Goal: Communication & Community: Share content

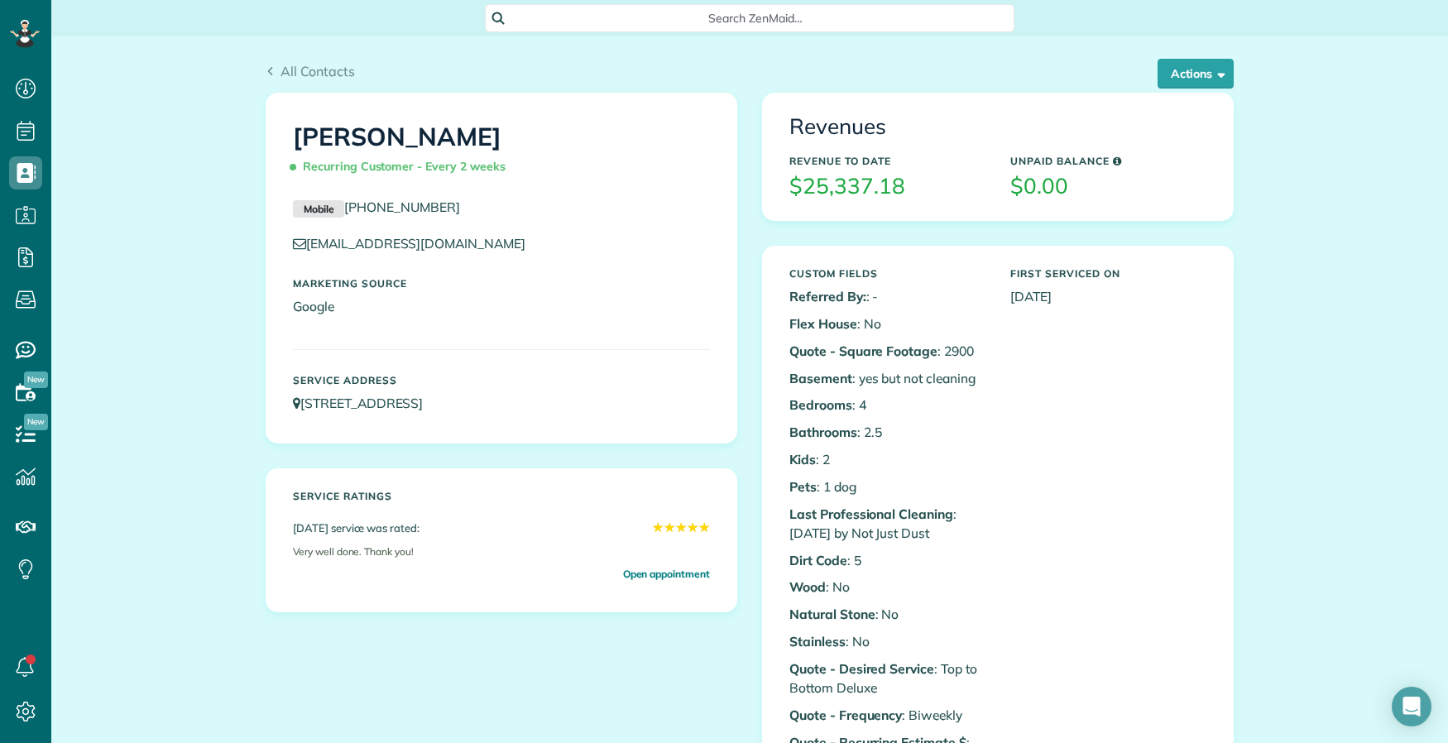
scroll to position [7, 7]
click at [282, 66] on span "All Contacts" at bounding box center [317, 71] width 74 height 17
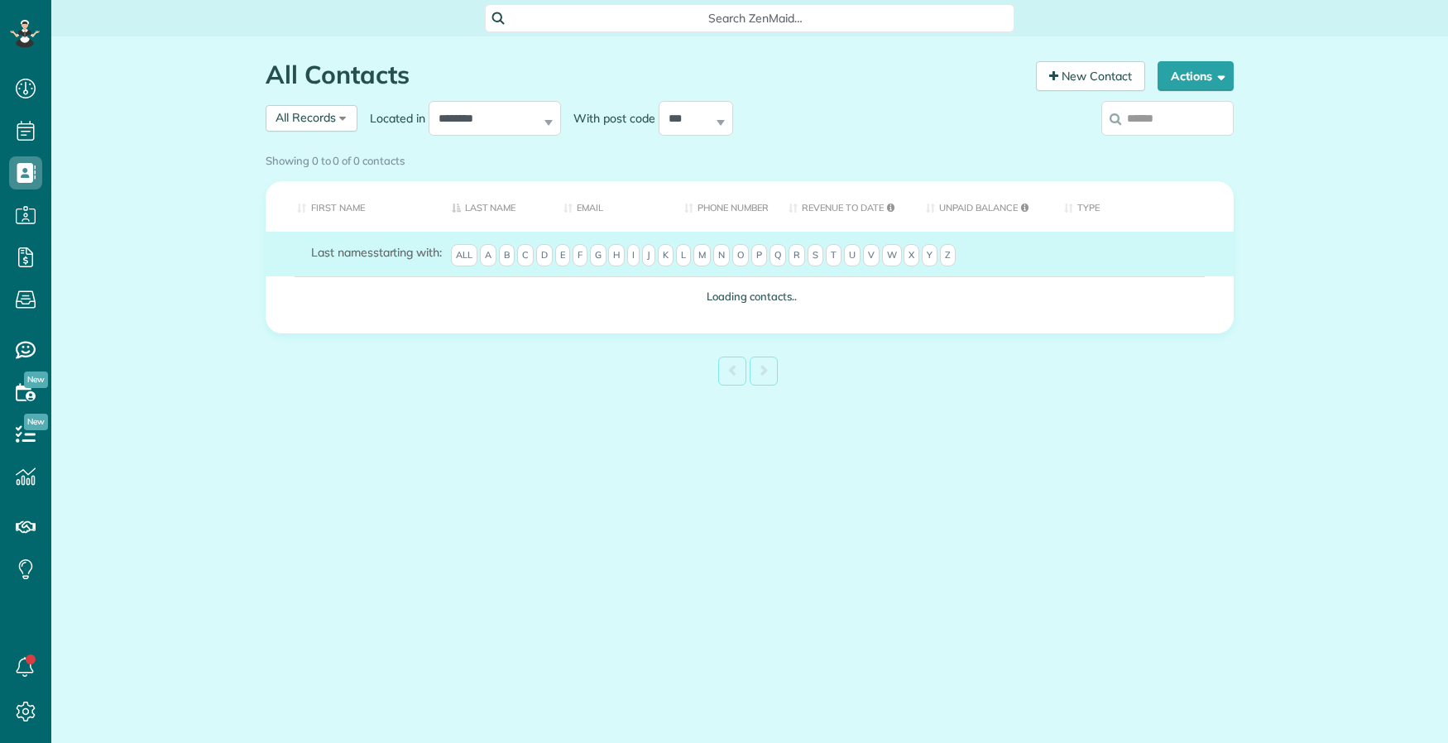
scroll to position [7, 7]
click at [1168, 146] on div "Showing 0 to 0 of 0 contacts" at bounding box center [750, 157] width 968 height 22
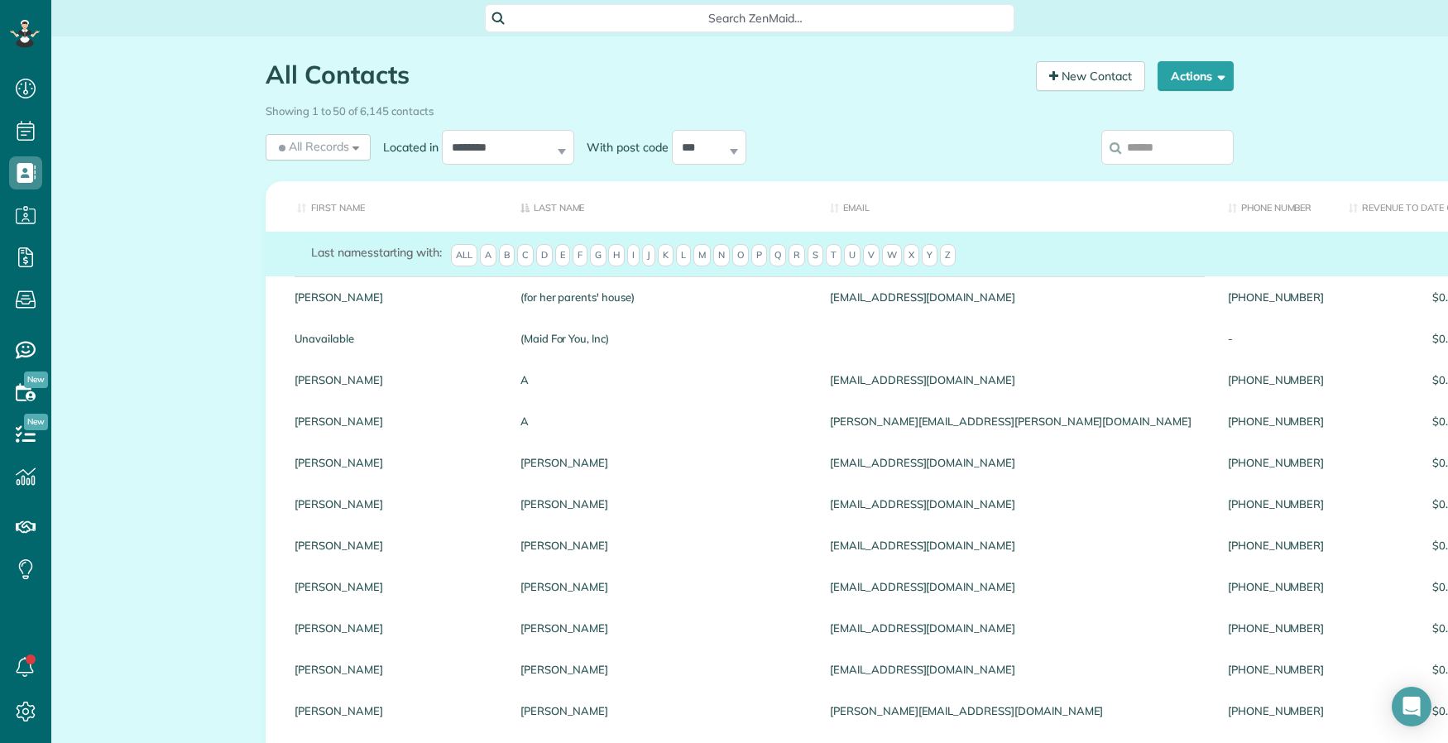
click at [1162, 143] on input "search" at bounding box center [1167, 147] width 132 height 35
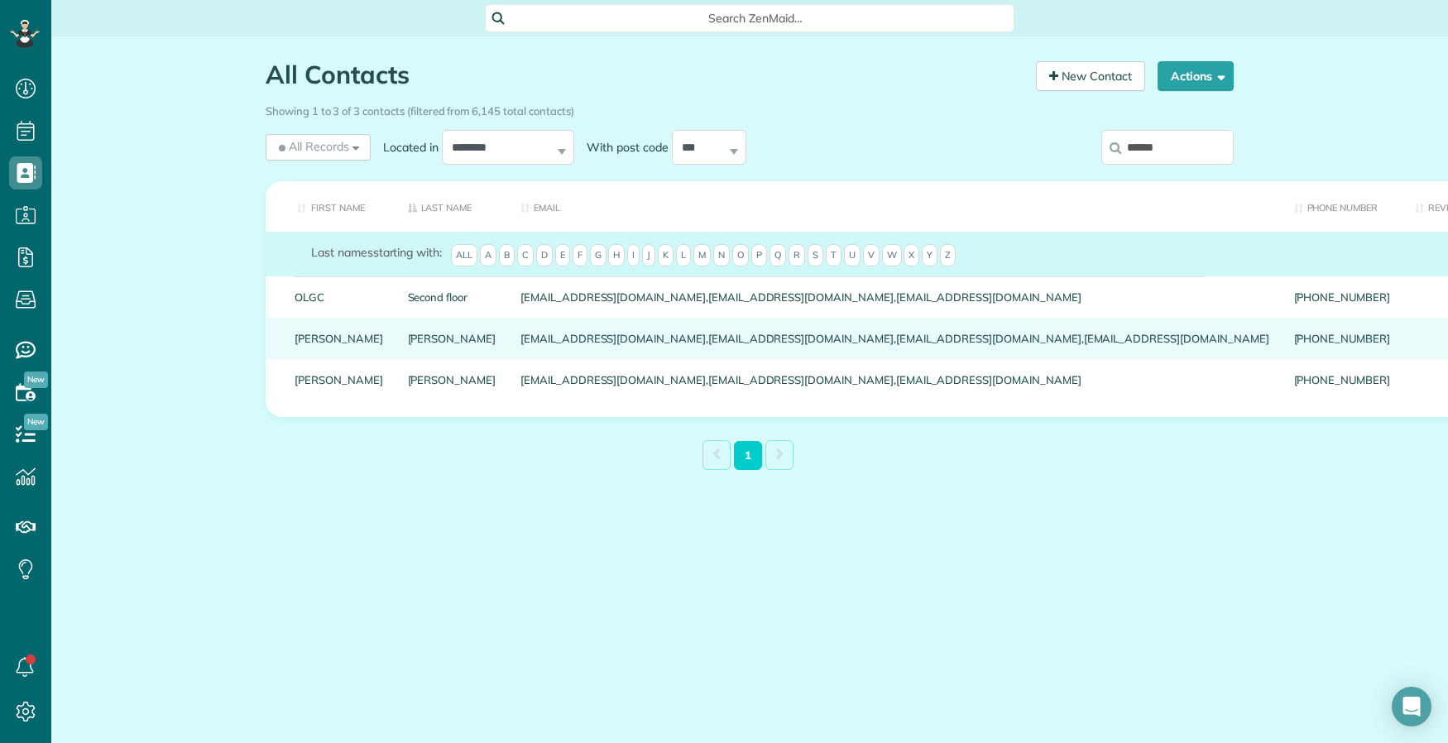
type input "******"
click at [408, 344] on link "Suskey" at bounding box center [452, 339] width 89 height 12
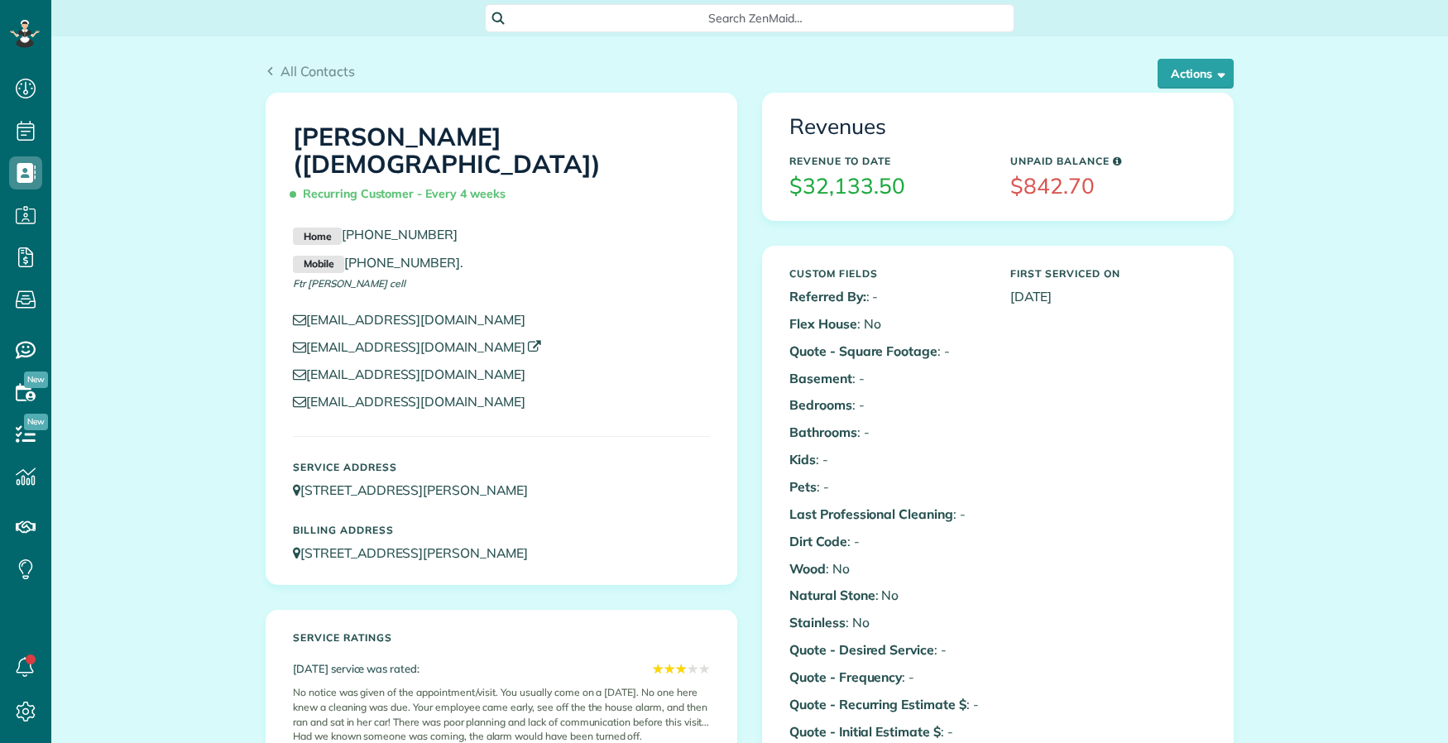
scroll to position [7, 7]
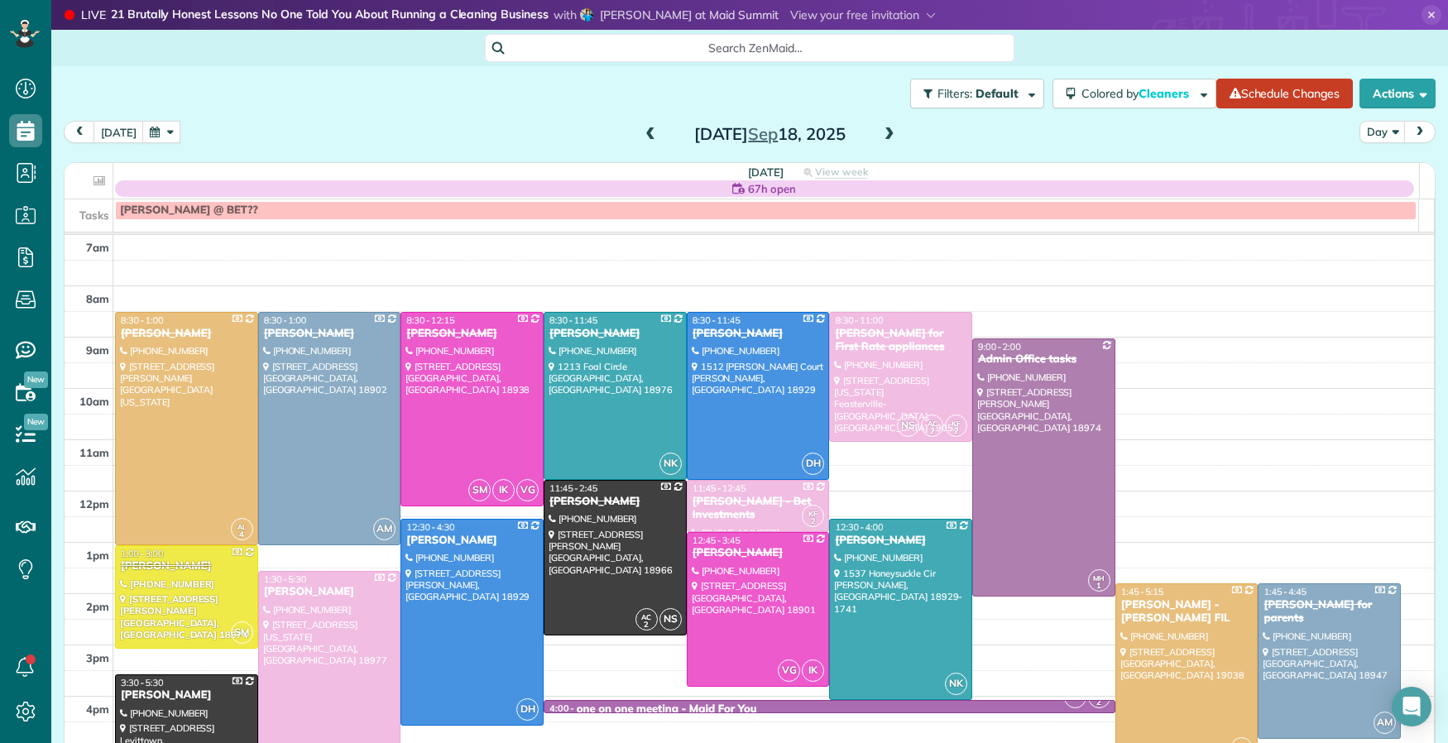
scroll to position [71, 0]
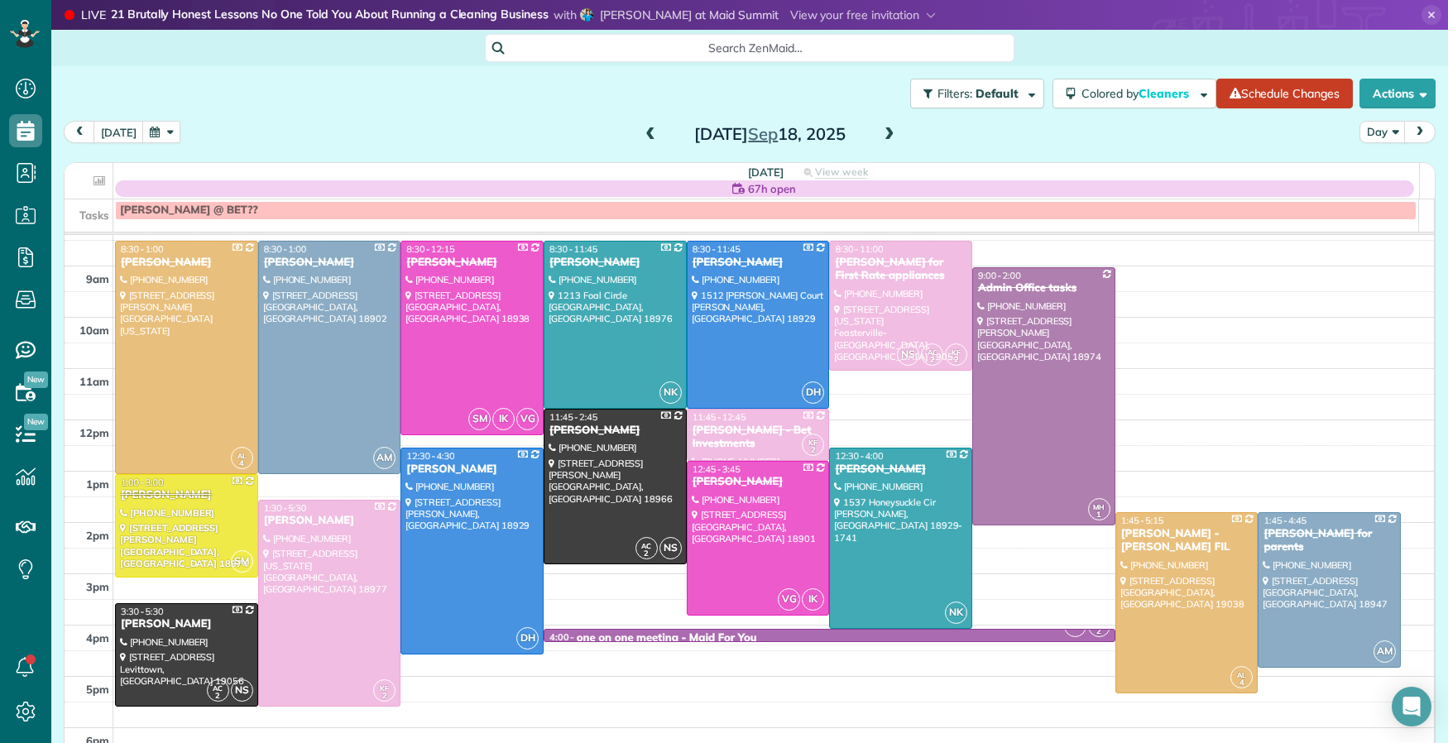
click at [880, 133] on span at bounding box center [889, 134] width 18 height 15
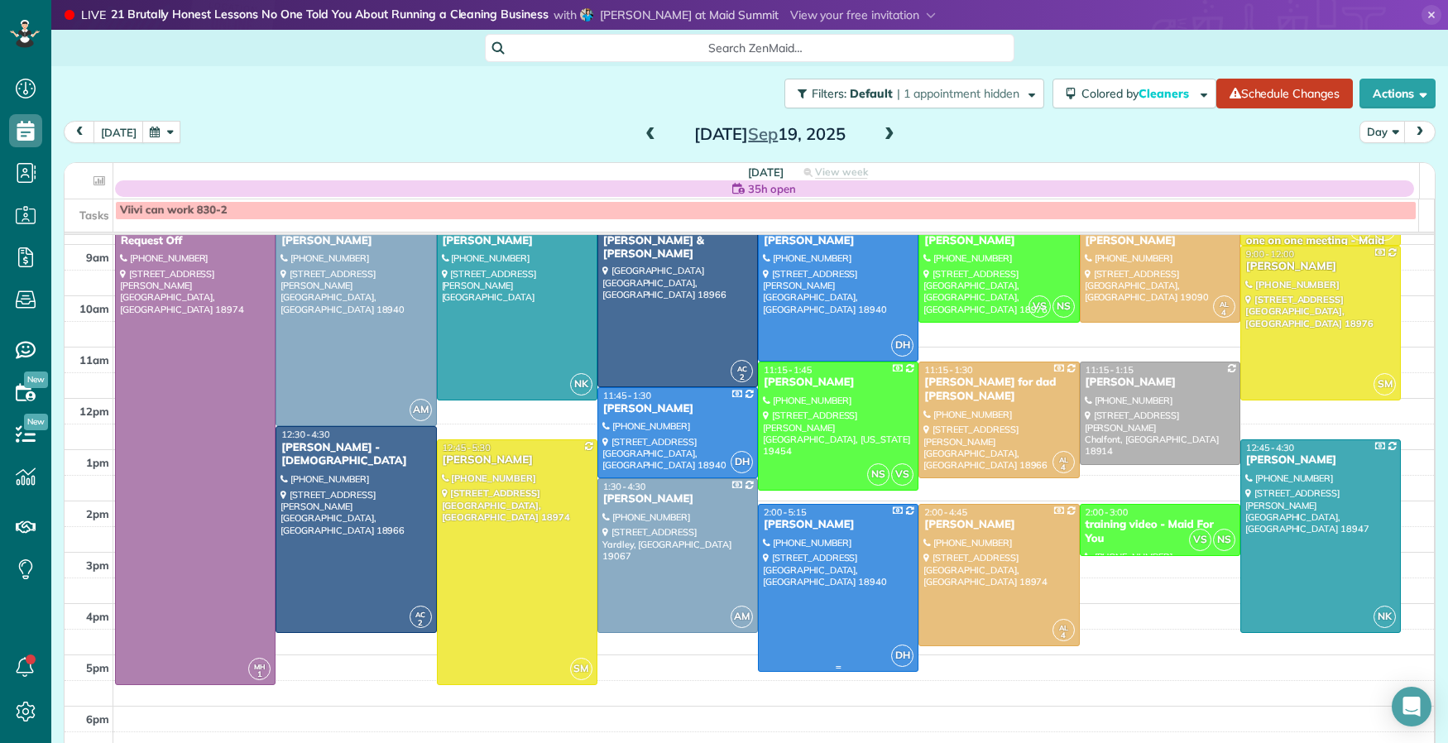
scroll to position [60, 0]
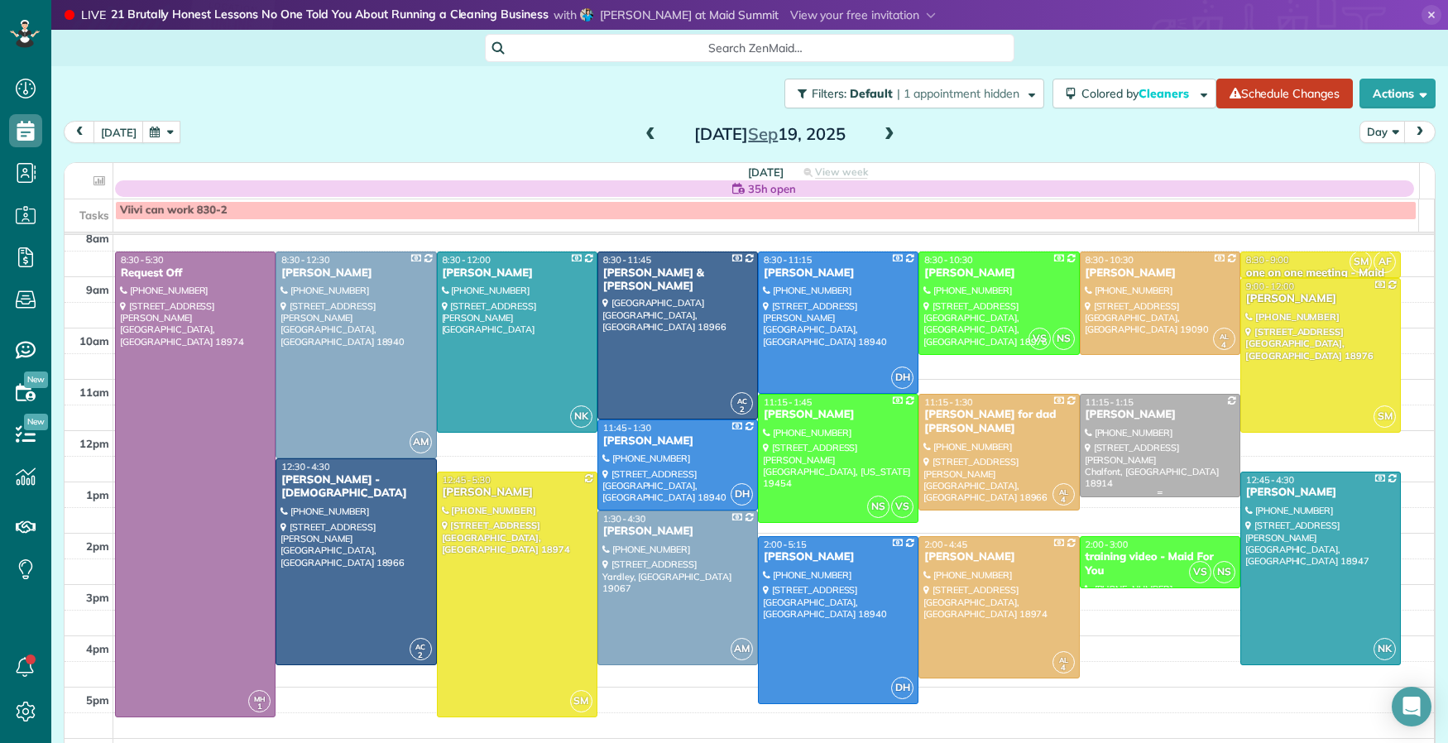
click at [1106, 424] on div at bounding box center [1160, 446] width 159 height 102
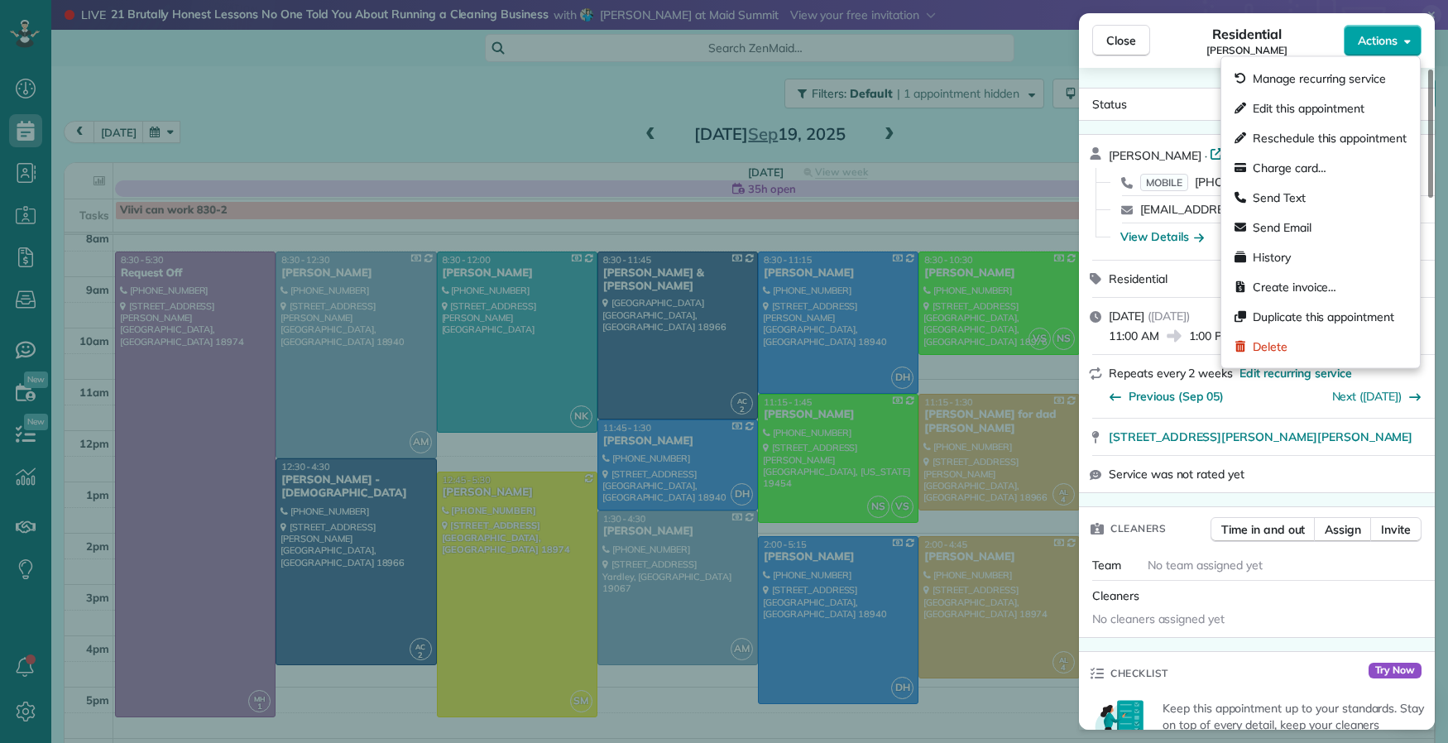
click at [1382, 37] on span "Actions" at bounding box center [1378, 40] width 40 height 17
click at [1337, 108] on span "Edit this appointment" at bounding box center [1309, 108] width 112 height 17
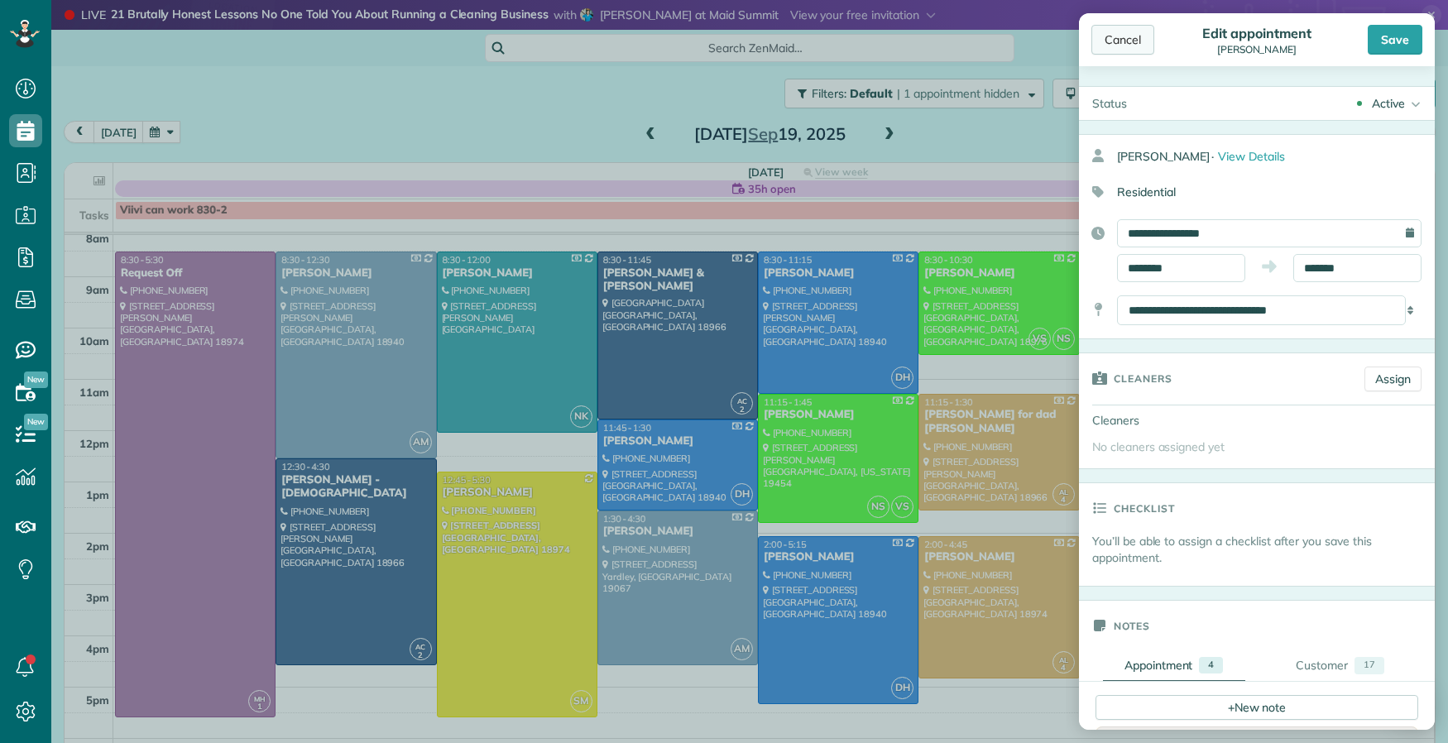
click at [1108, 43] on div "Cancel" at bounding box center [1122, 40] width 63 height 30
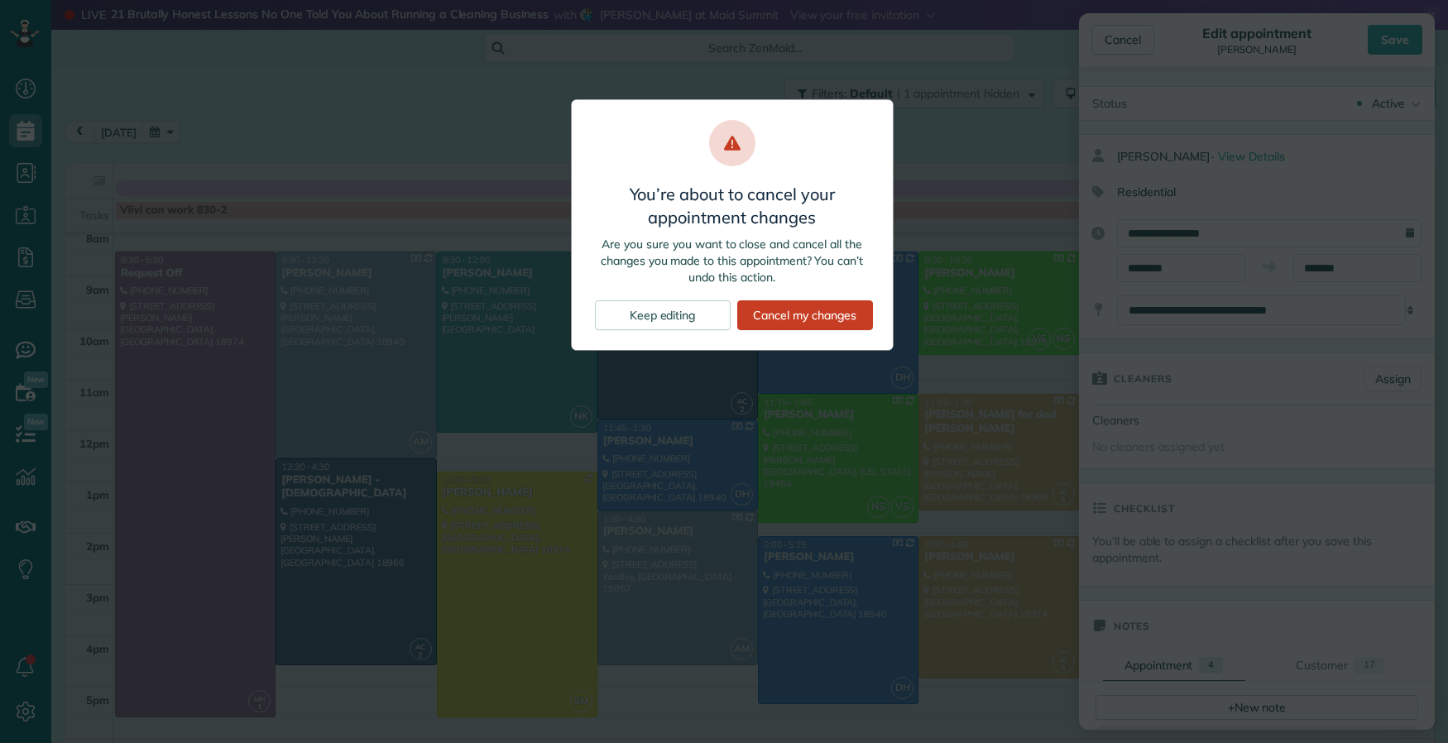
drag, startPoint x: 817, startPoint y: 311, endPoint x: 869, endPoint y: 142, distance: 176.6
click at [817, 312] on div "Cancel my changes" at bounding box center [805, 315] width 136 height 30
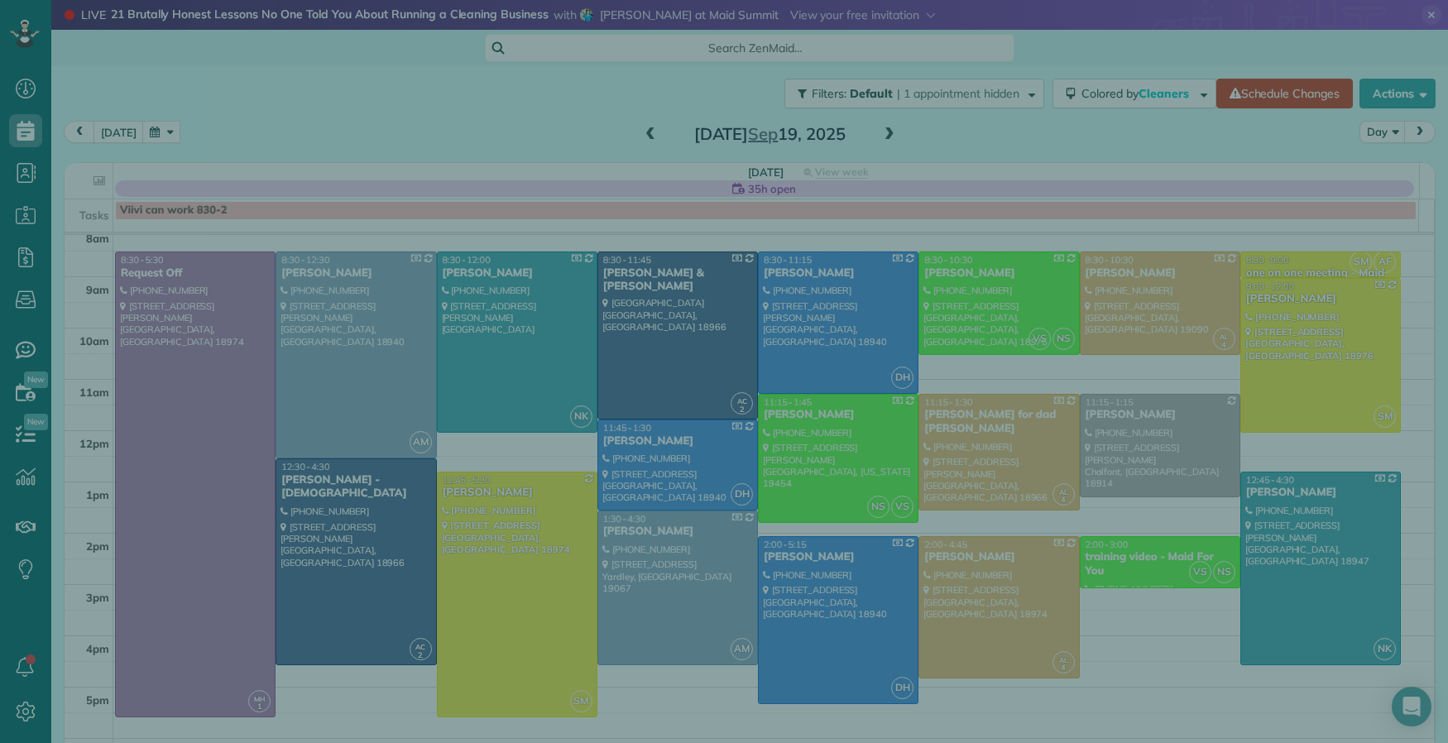
click at [870, 140] on div at bounding box center [724, 371] width 1448 height 743
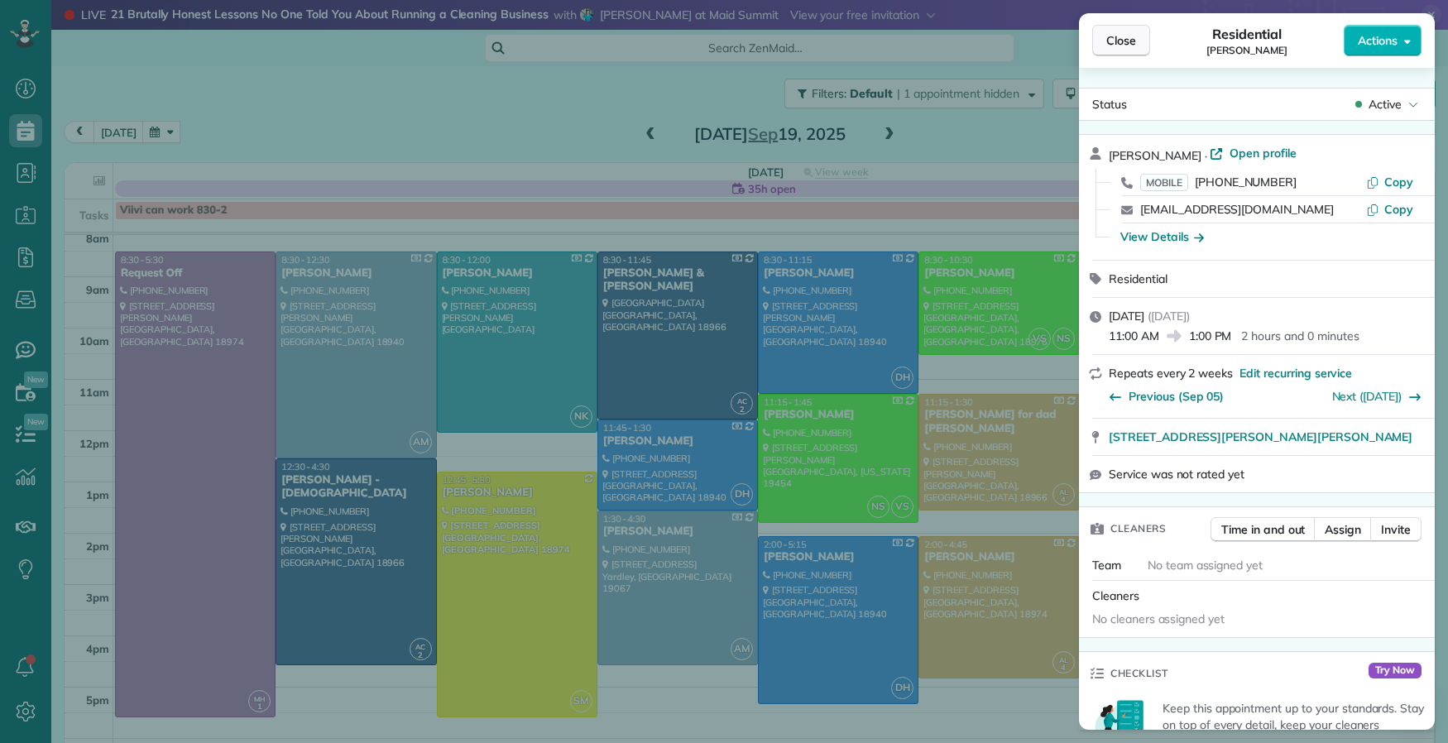
drag, startPoint x: 879, startPoint y: 133, endPoint x: 1138, endPoint y: 36, distance: 277.2
click at [879, 134] on div "Close Residential Michele Carter Actions Status Active Michele Carter · Open pr…" at bounding box center [724, 371] width 1448 height 743
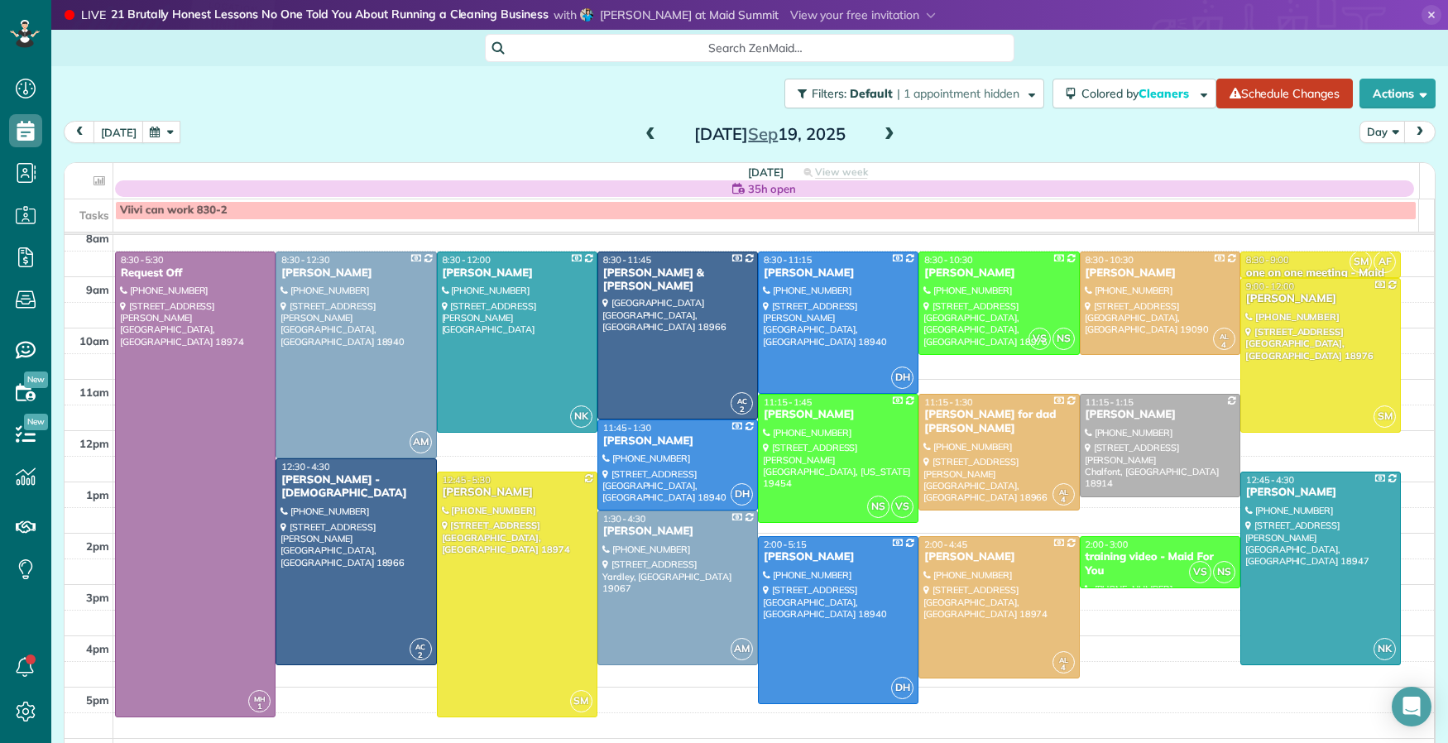
drag, startPoint x: 1134, startPoint y: 42, endPoint x: 1108, endPoint y: 48, distance: 27.1
click at [1134, 43] on body "Dashboard Scheduling Calendar View List View Dispatch View - Weekly scheduling …" at bounding box center [724, 371] width 1448 height 743
click at [881, 131] on span at bounding box center [889, 134] width 18 height 15
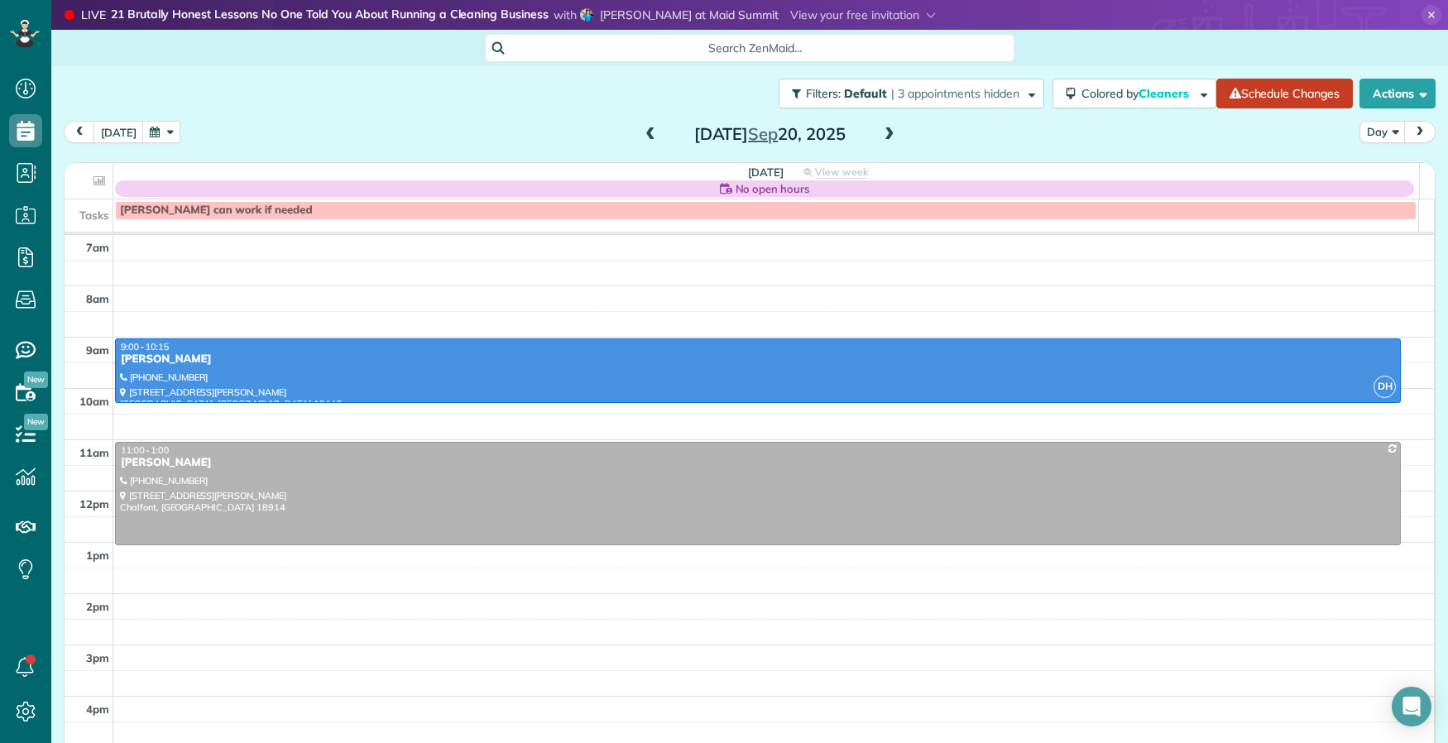
click at [641, 129] on span at bounding box center [650, 134] width 18 height 15
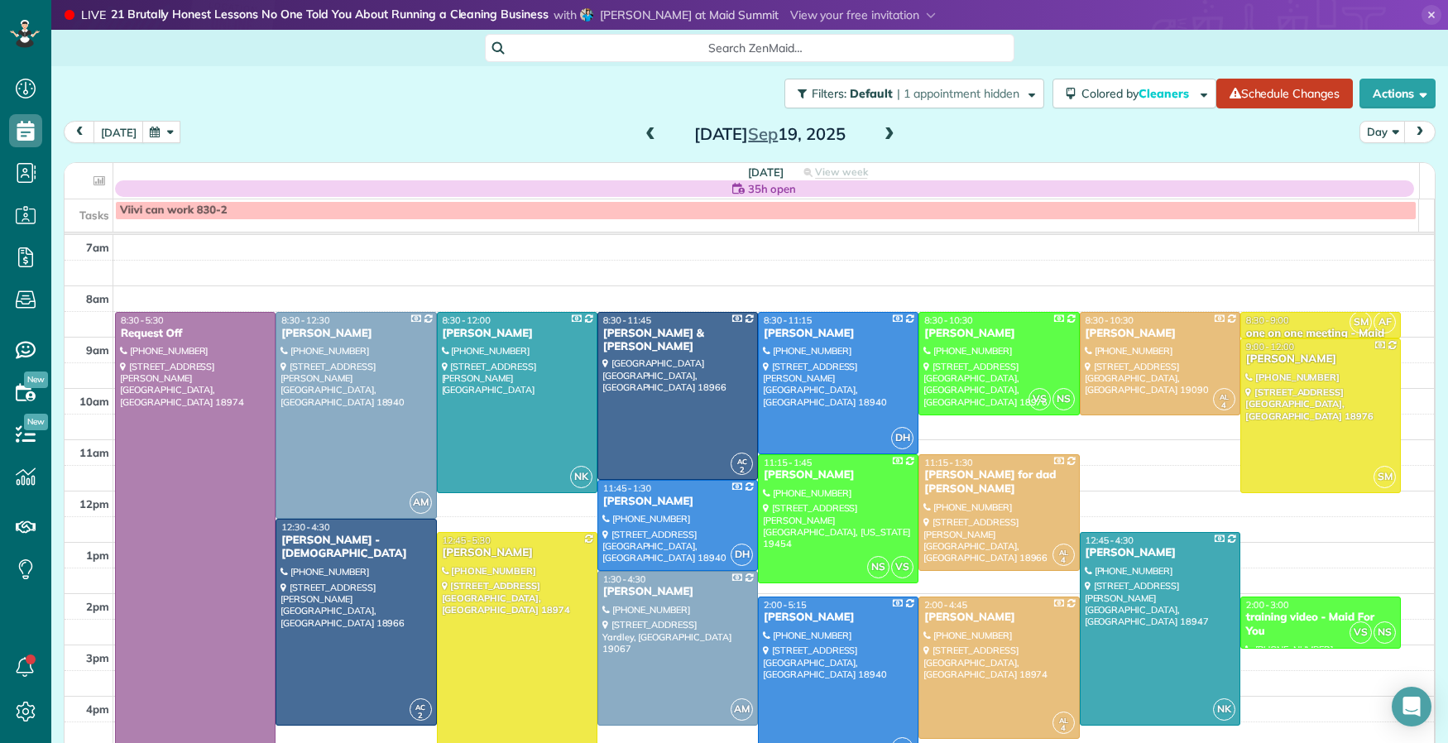
click at [880, 130] on span at bounding box center [889, 134] width 18 height 15
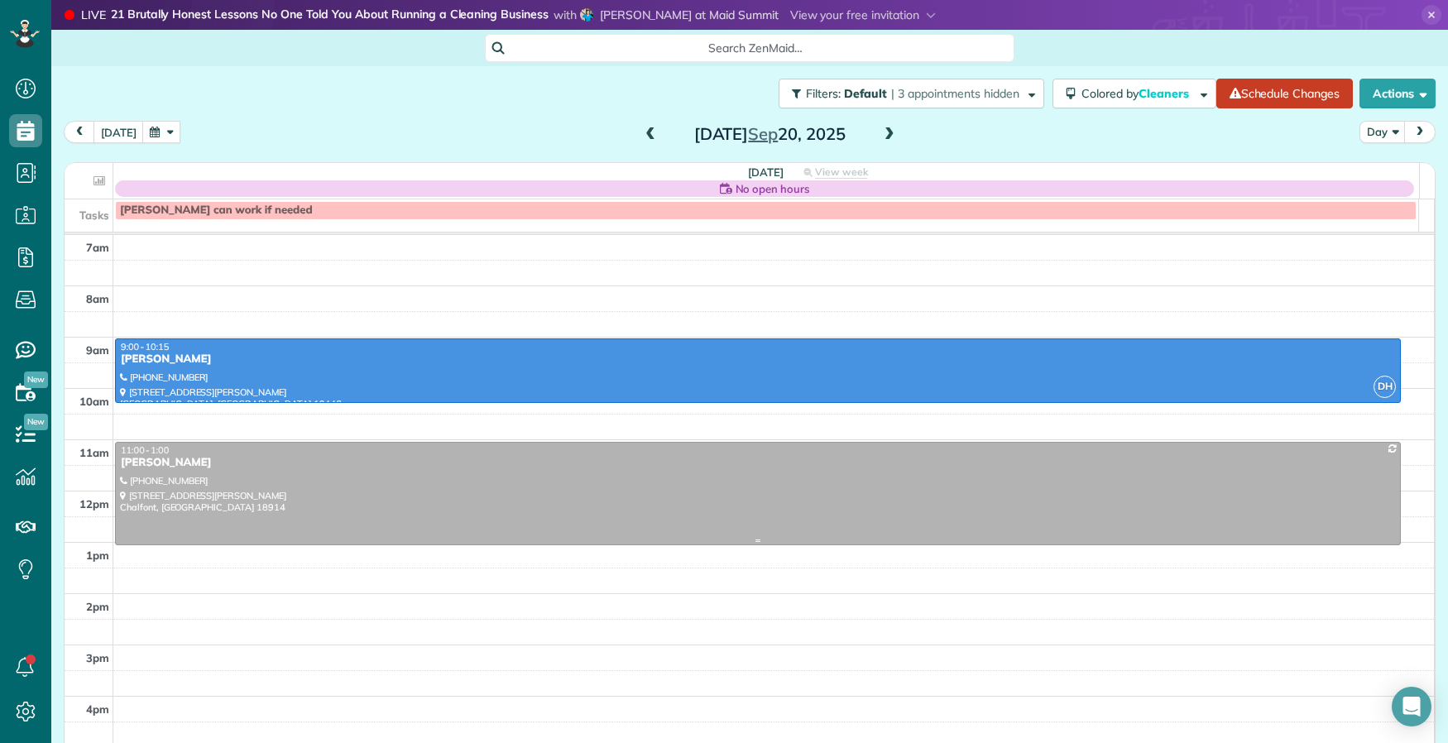
click at [386, 454] on div "11:00 - 1:00" at bounding box center [758, 450] width 1276 height 12
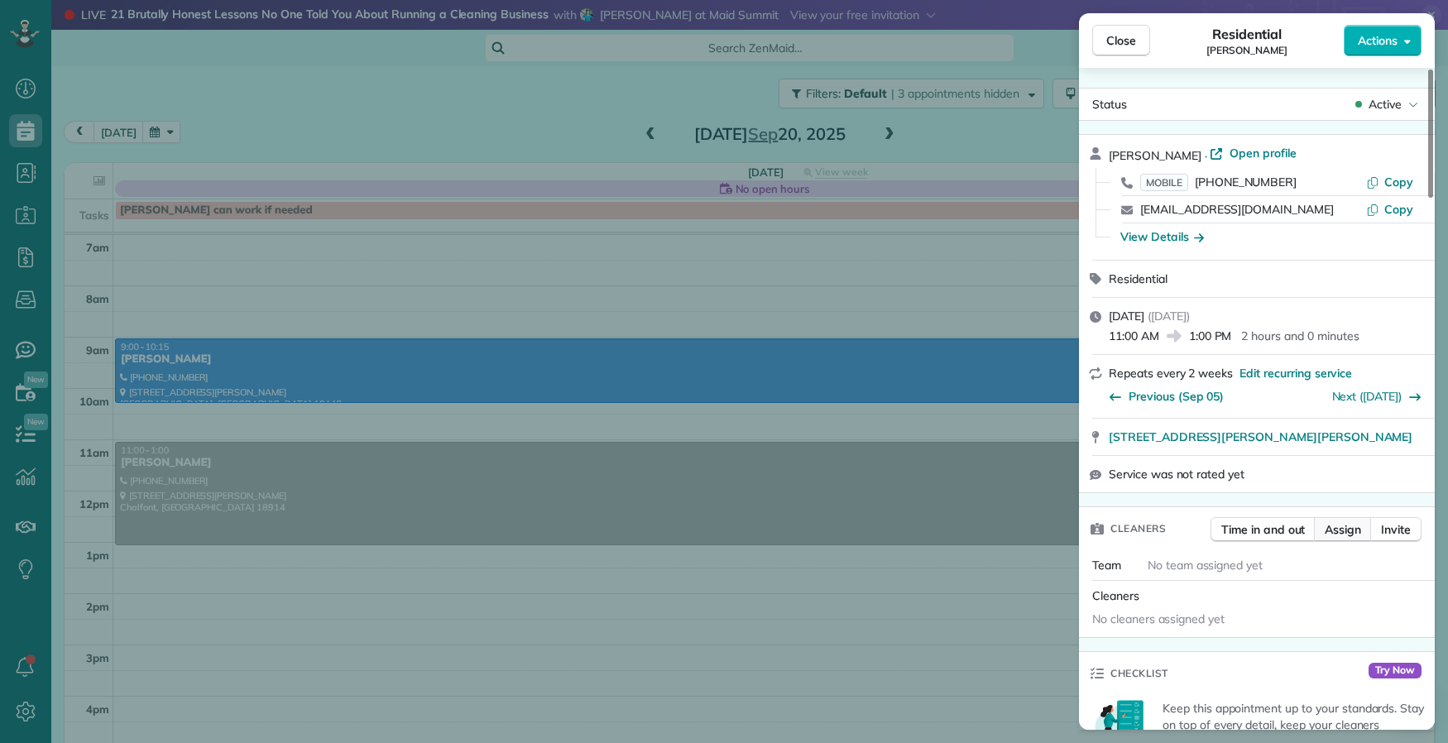
click at [1334, 529] on span "Assign" at bounding box center [1343, 529] width 36 height 17
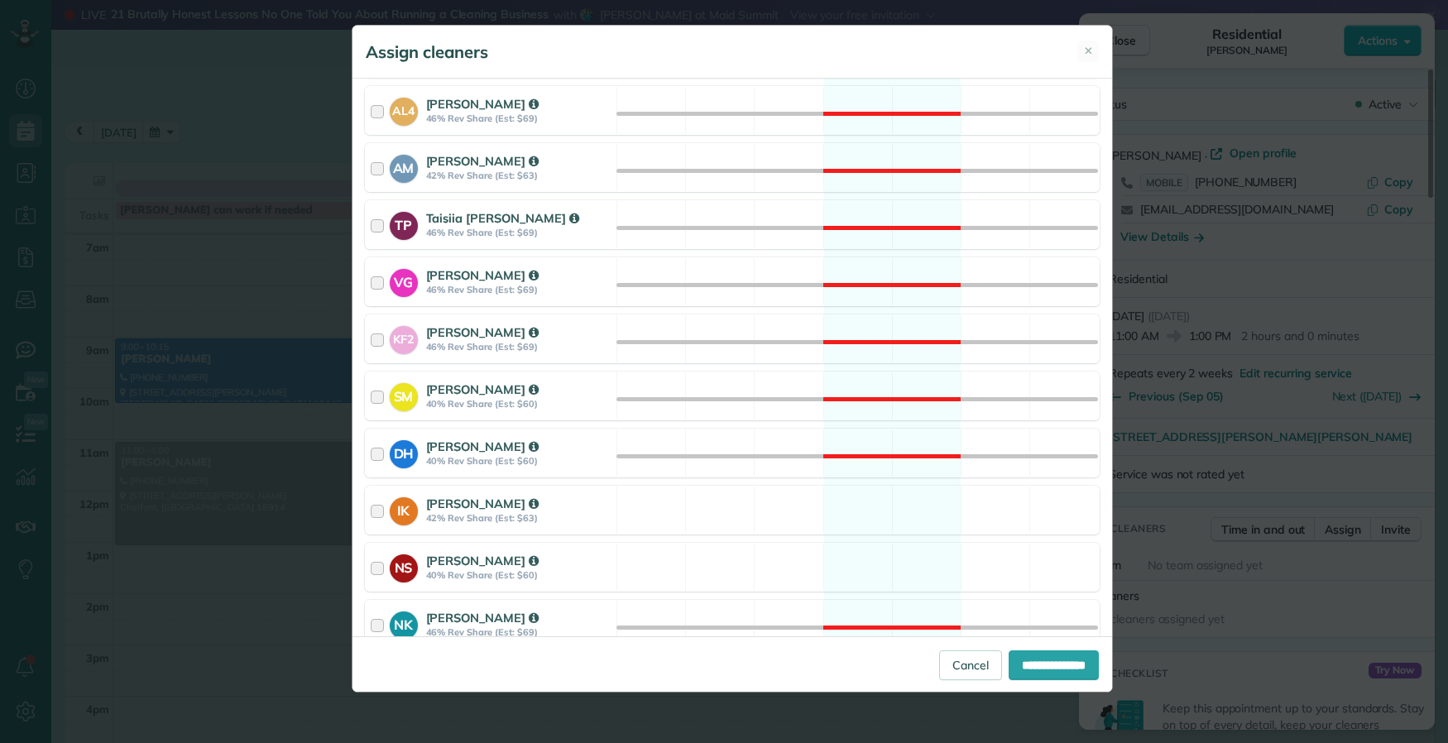
scroll to position [673, 0]
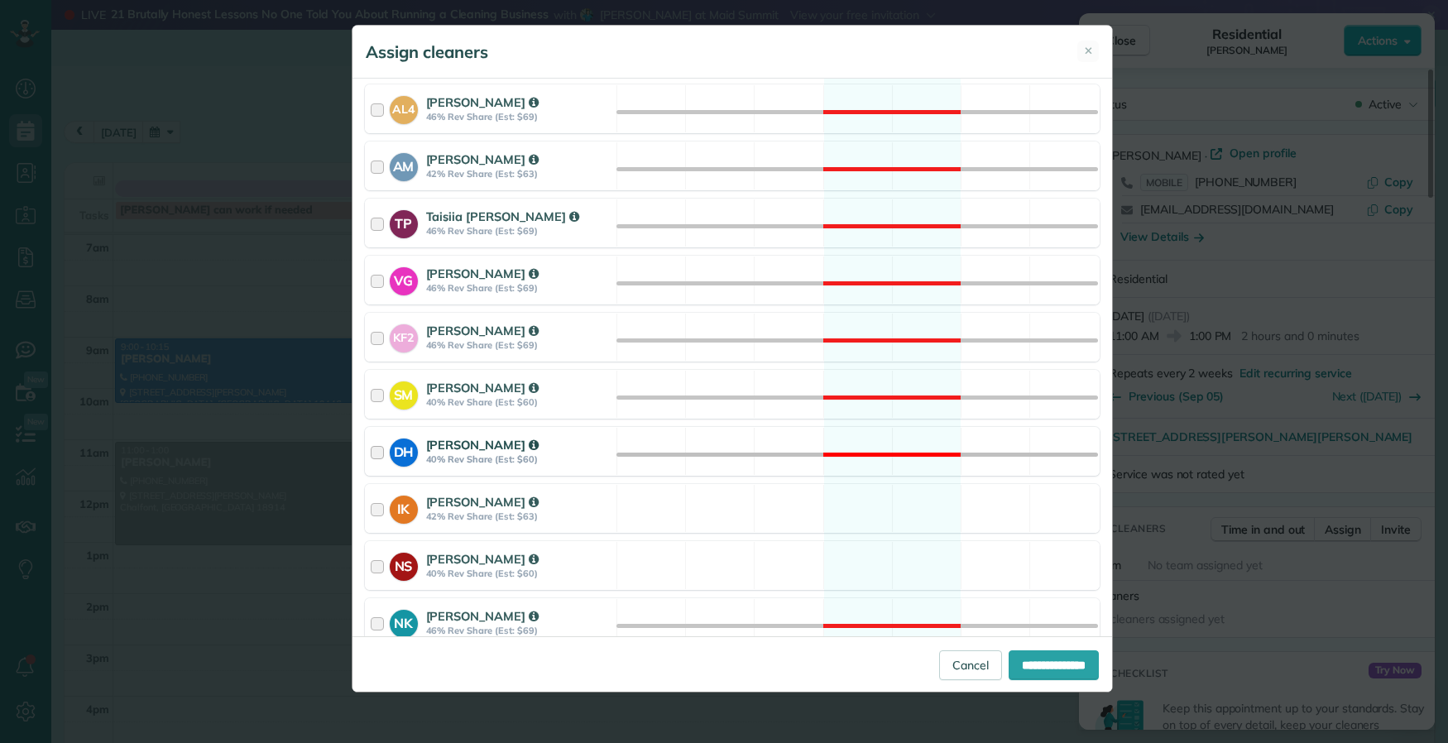
click at [378, 456] on div at bounding box center [380, 451] width 19 height 31
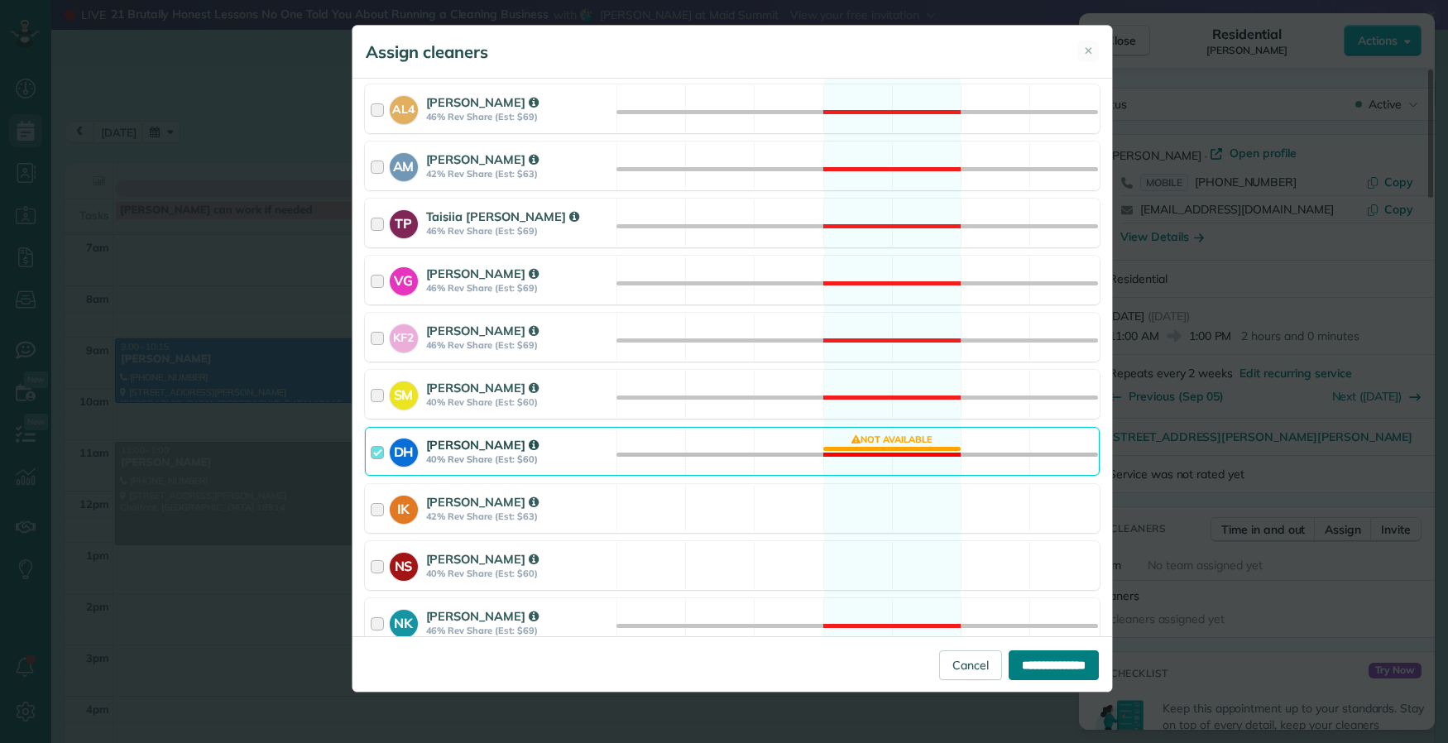
click at [1047, 672] on input "**********" at bounding box center [1054, 665] width 90 height 30
type input "**********"
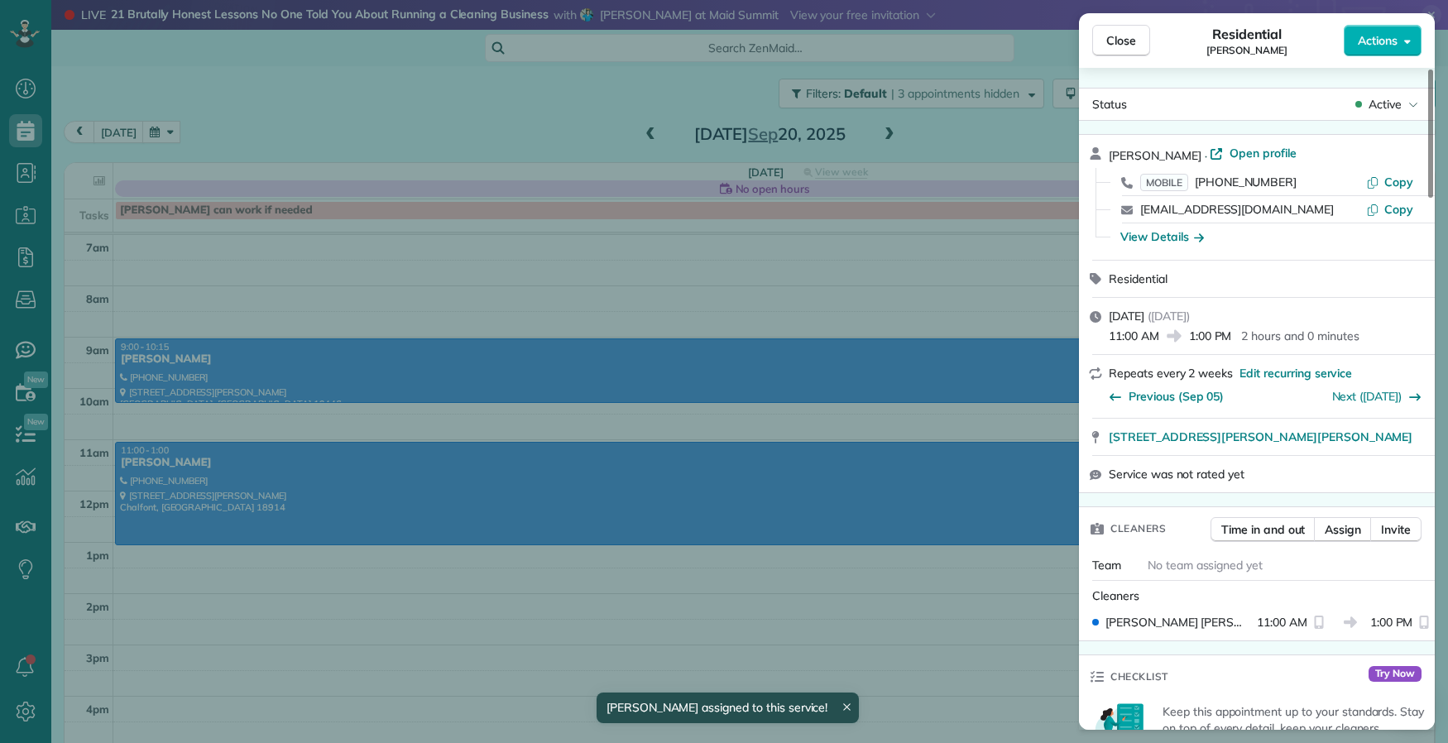
drag, startPoint x: 1113, startPoint y: 28, endPoint x: 966, endPoint y: 91, distance: 160.1
click at [1113, 29] on button "Close" at bounding box center [1121, 40] width 58 height 31
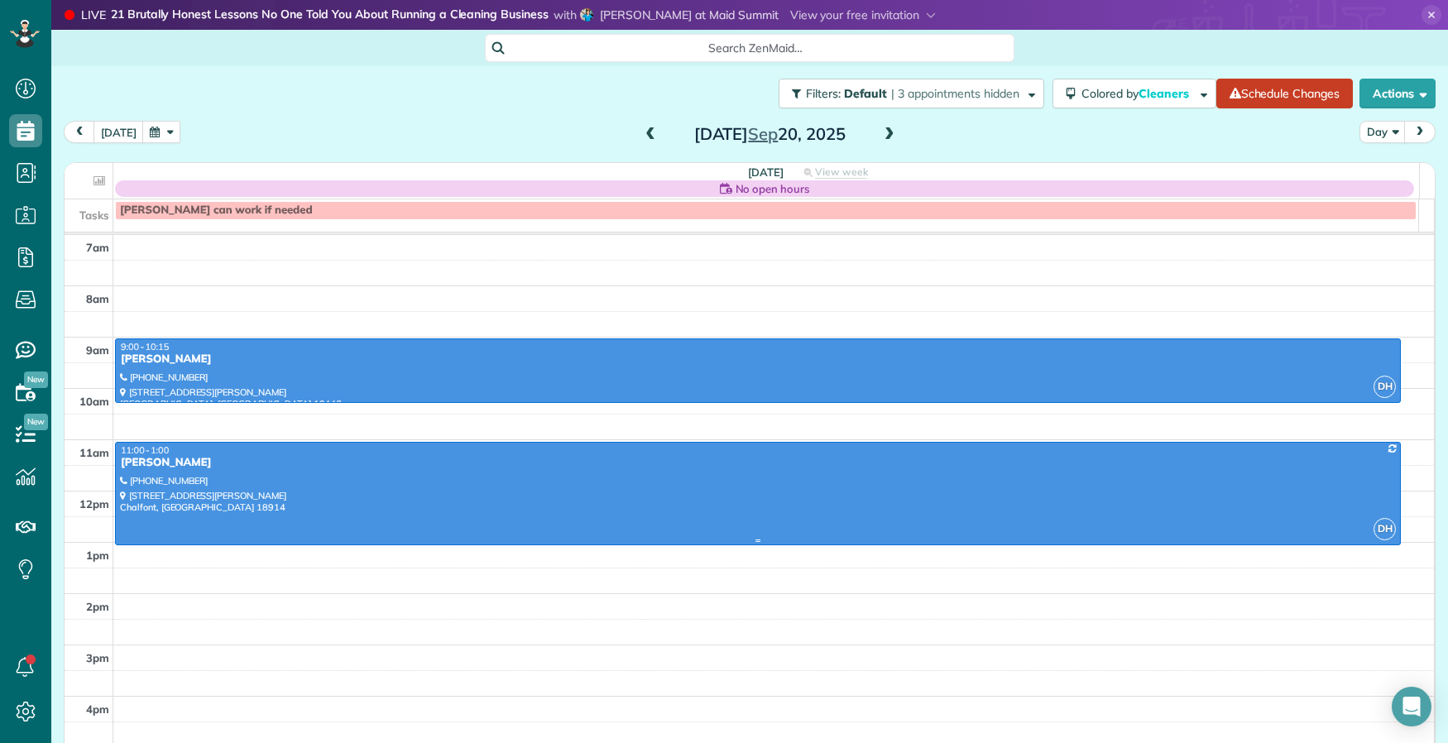
click at [146, 467] on div "[PERSON_NAME]" at bounding box center [758, 463] width 1276 height 14
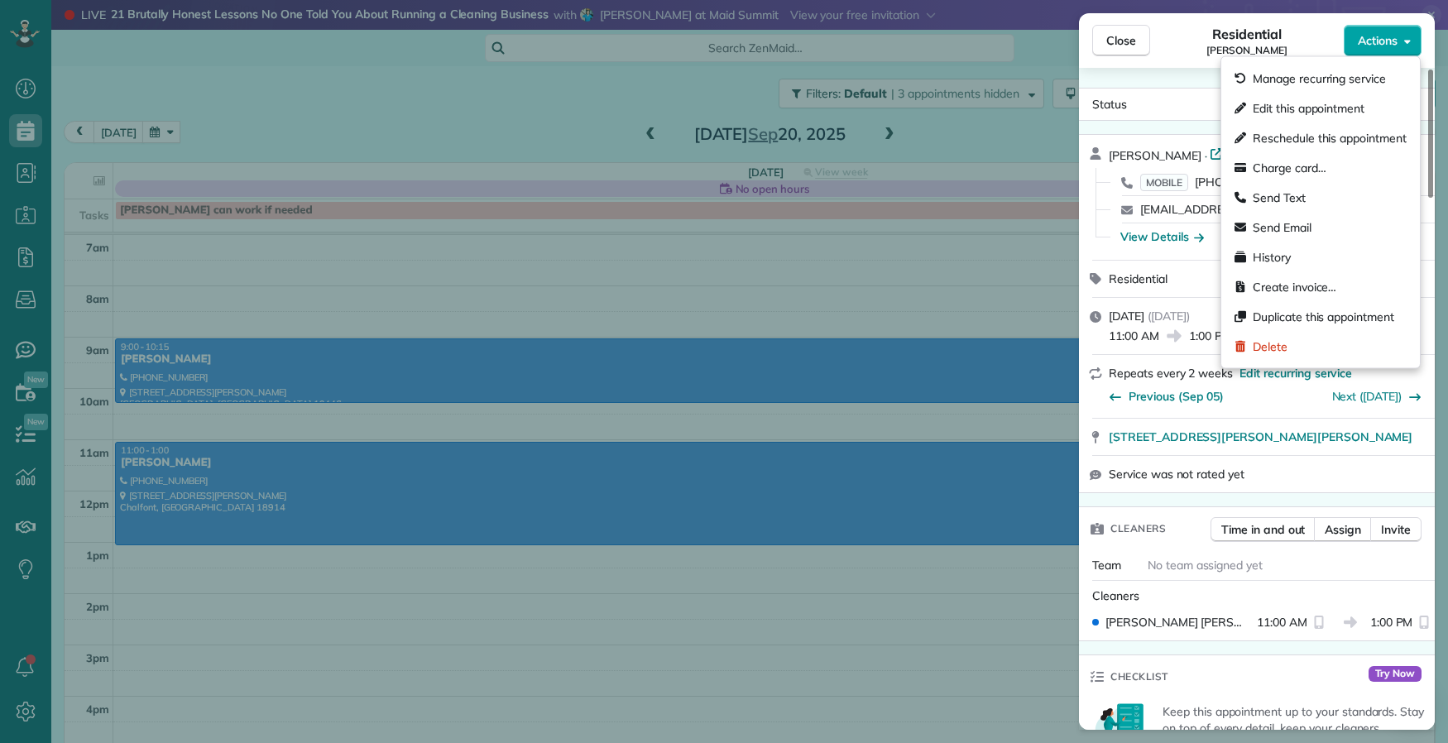
click at [1385, 35] on span "Actions" at bounding box center [1378, 40] width 40 height 17
click at [1320, 230] on div "Send Email" at bounding box center [1320, 228] width 185 height 30
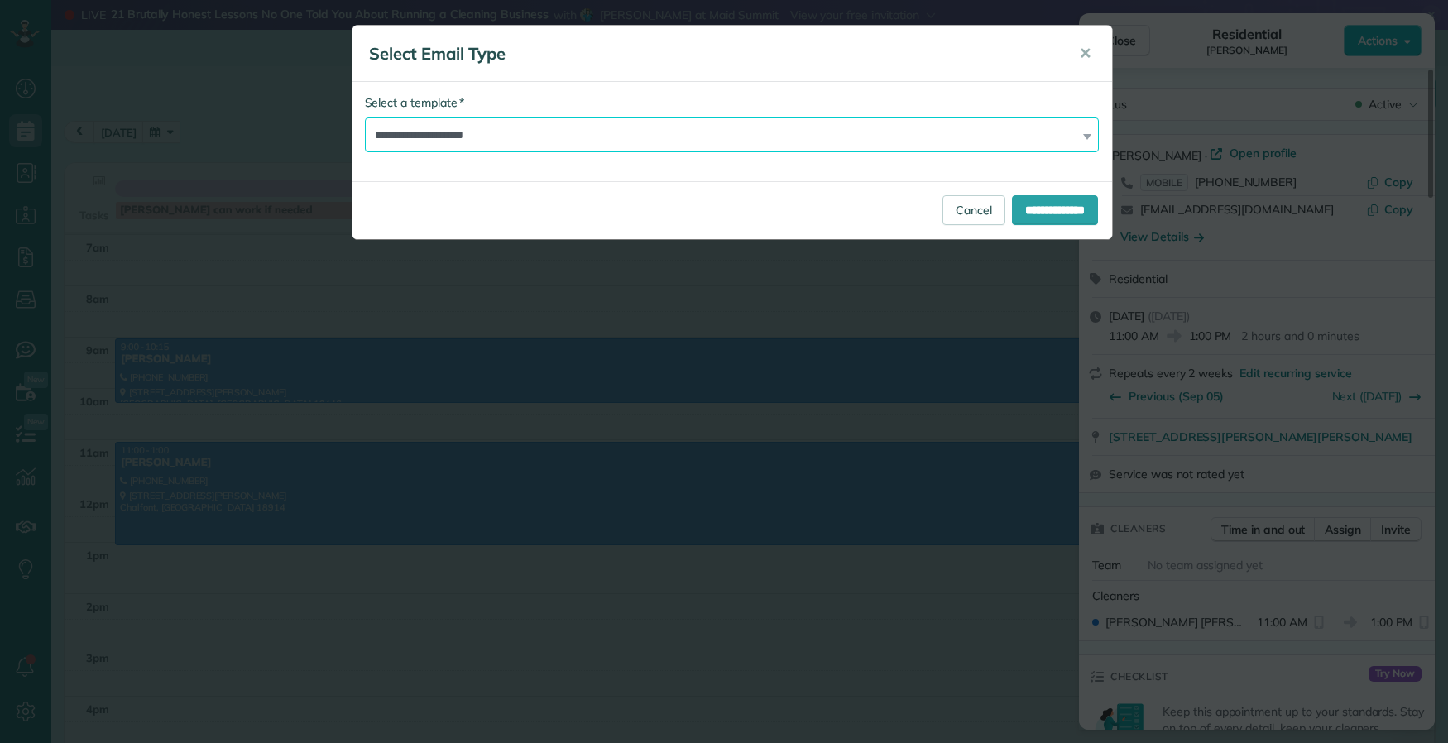
click at [468, 121] on select "**********" at bounding box center [732, 134] width 735 height 35
select select "*****"
click at [365, 117] on select "**********" at bounding box center [732, 134] width 735 height 35
click at [1054, 206] on input "**********" at bounding box center [1055, 210] width 86 height 30
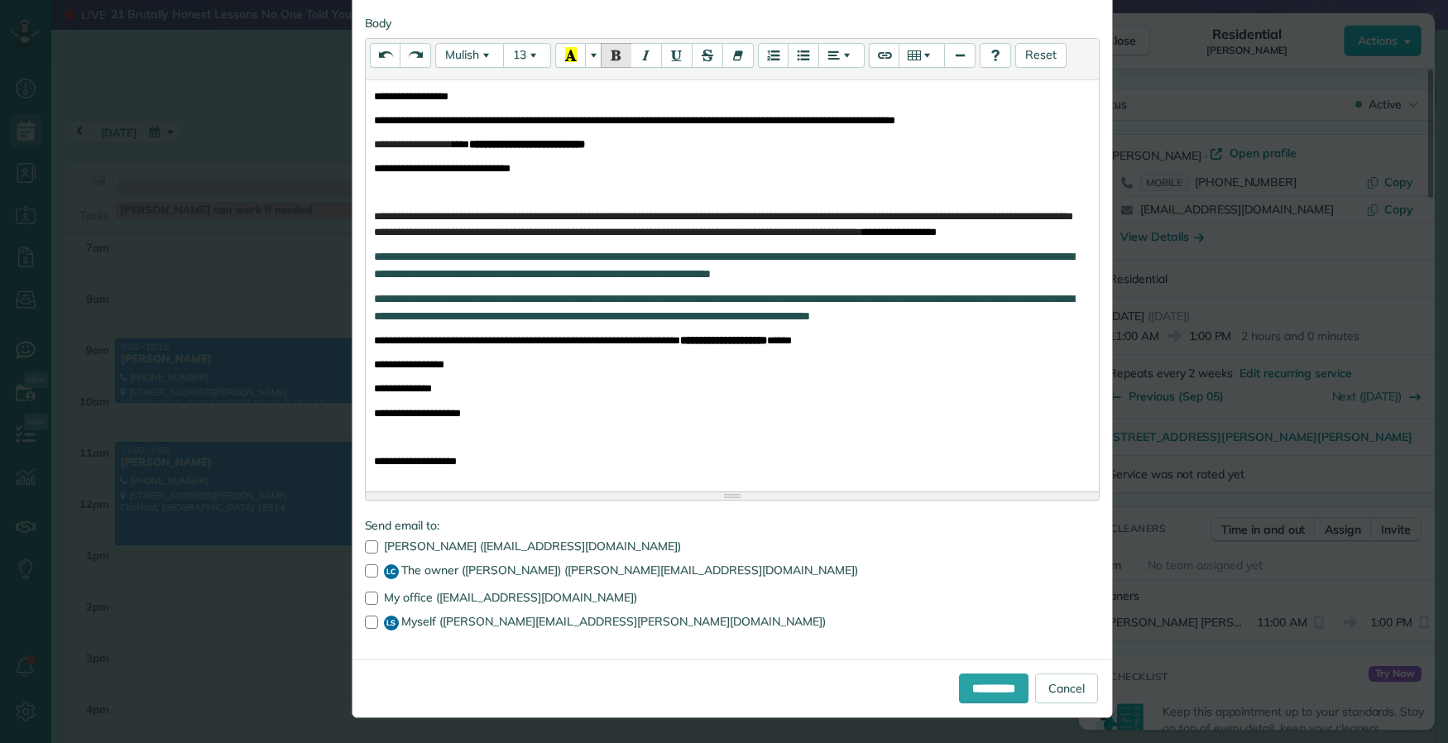
scroll to position [262, 0]
drag, startPoint x: 362, startPoint y: 601, endPoint x: 365, endPoint y: 630, distance: 28.3
click at [365, 605] on div at bounding box center [371, 598] width 13 height 13
click at [363, 630] on div "**********" at bounding box center [731, 255] width 759 height 783
click at [365, 625] on div at bounding box center [371, 622] width 13 height 13
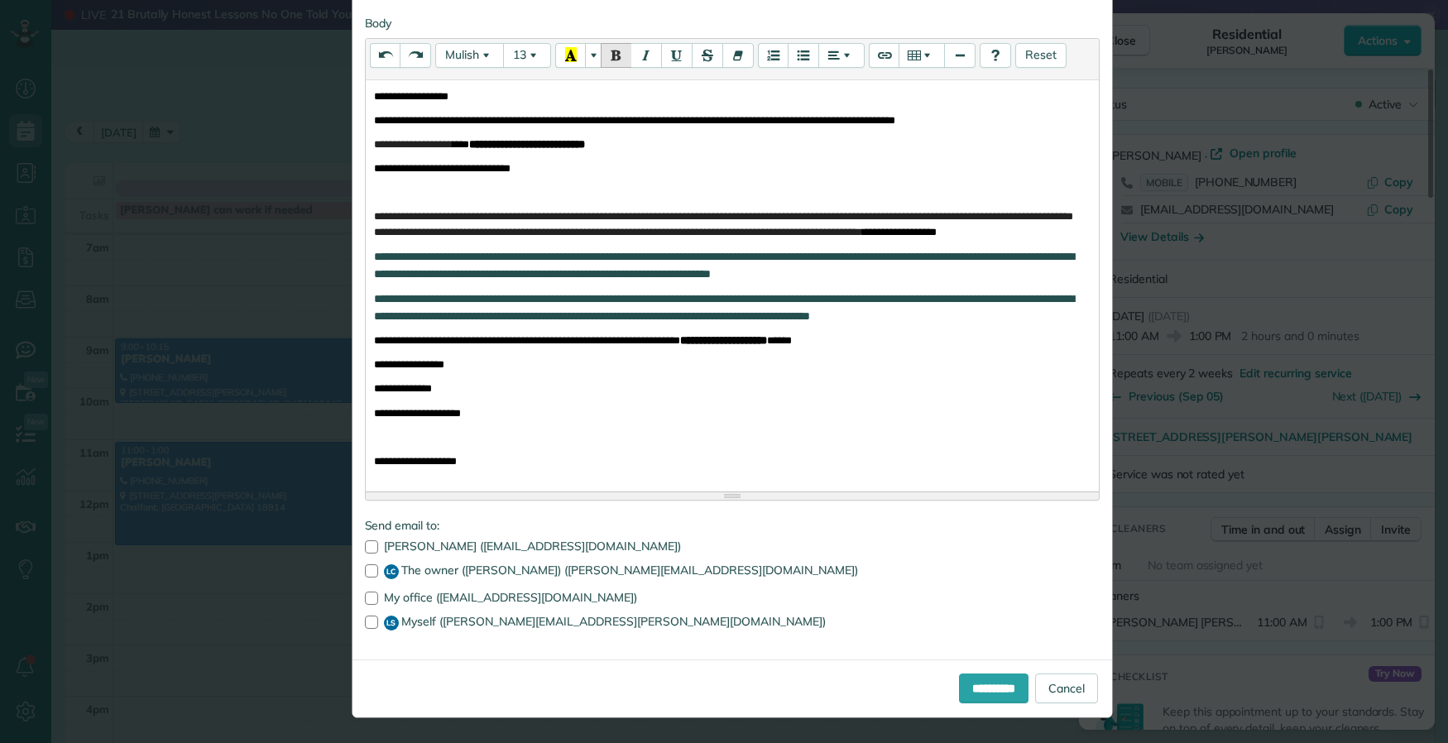
click at [971, 668] on div "**********" at bounding box center [731, 688] width 759 height 58
click at [959, 700] on input "**********" at bounding box center [993, 688] width 69 height 30
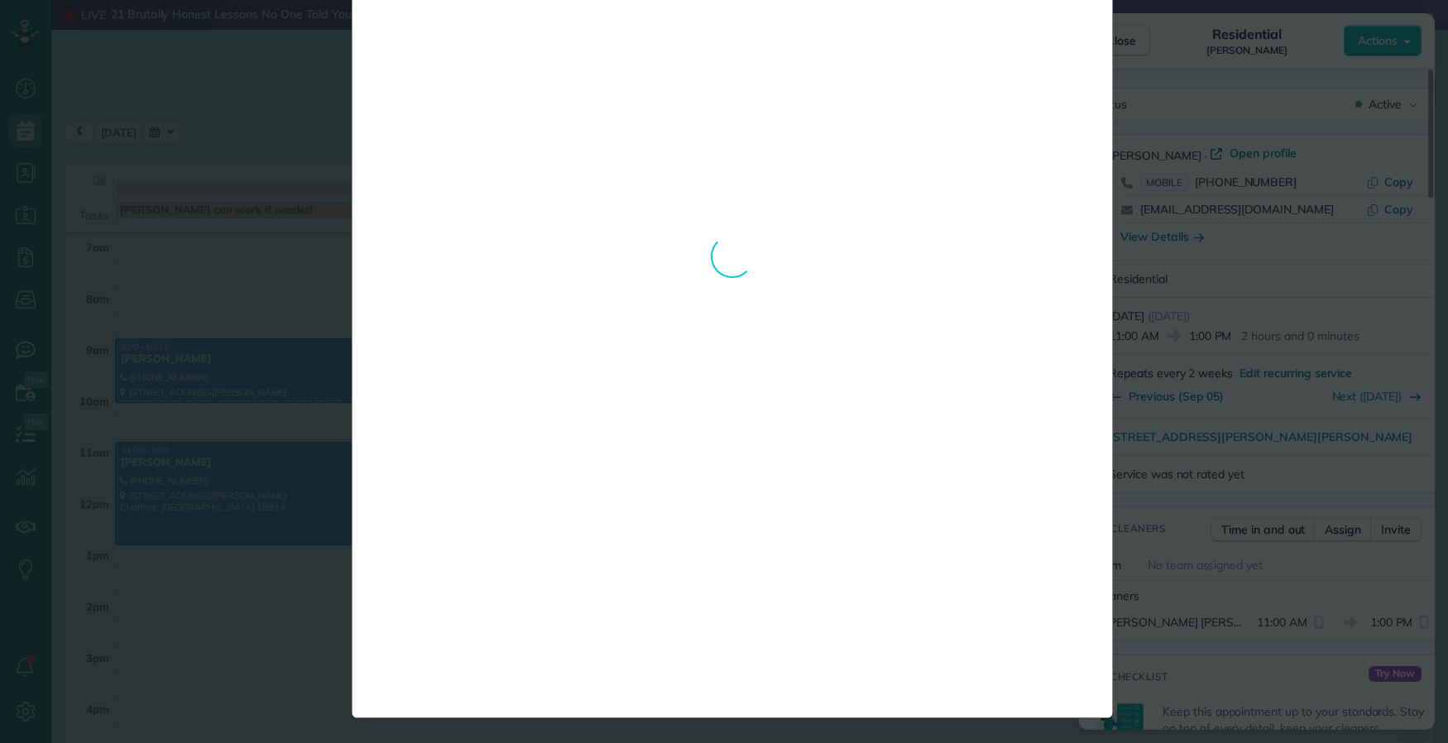
scroll to position [0, 0]
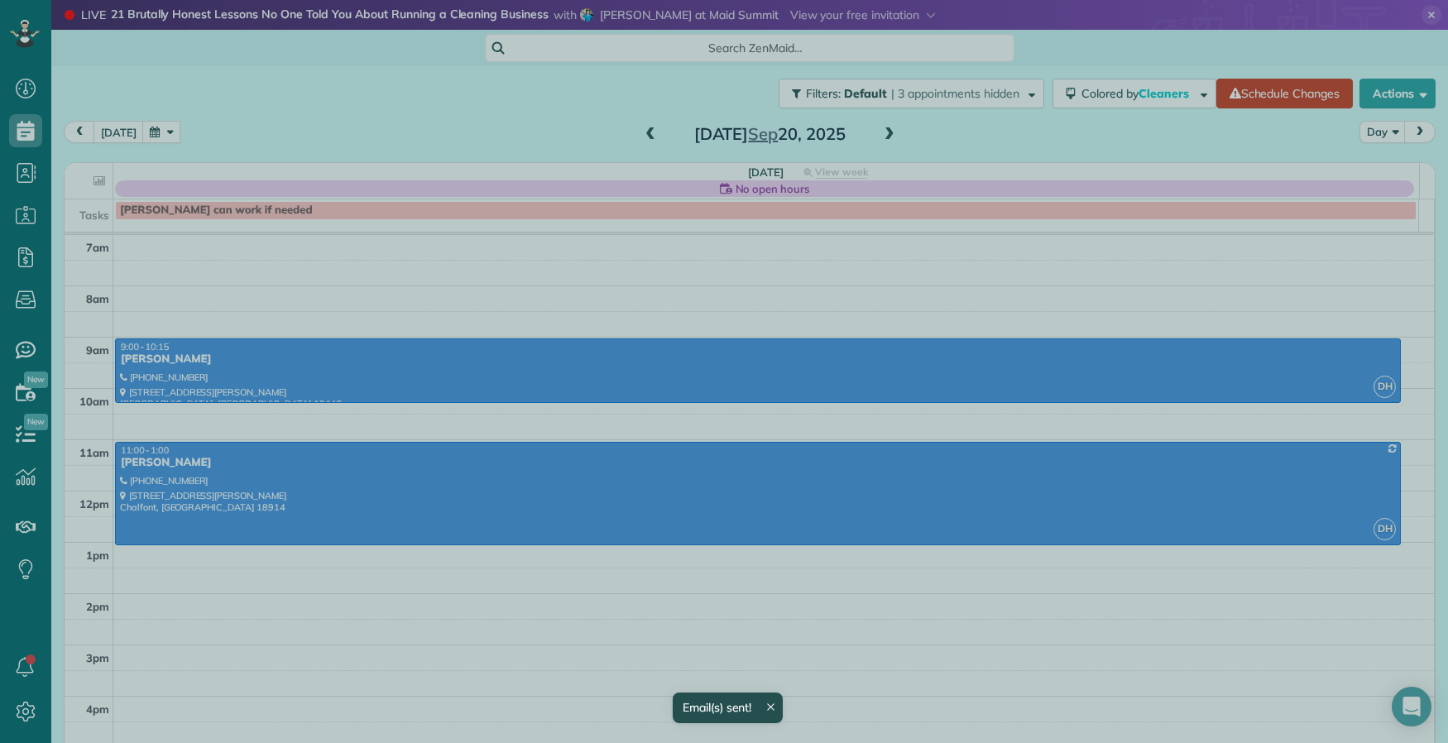
click at [271, 285] on div at bounding box center [724, 371] width 1448 height 743
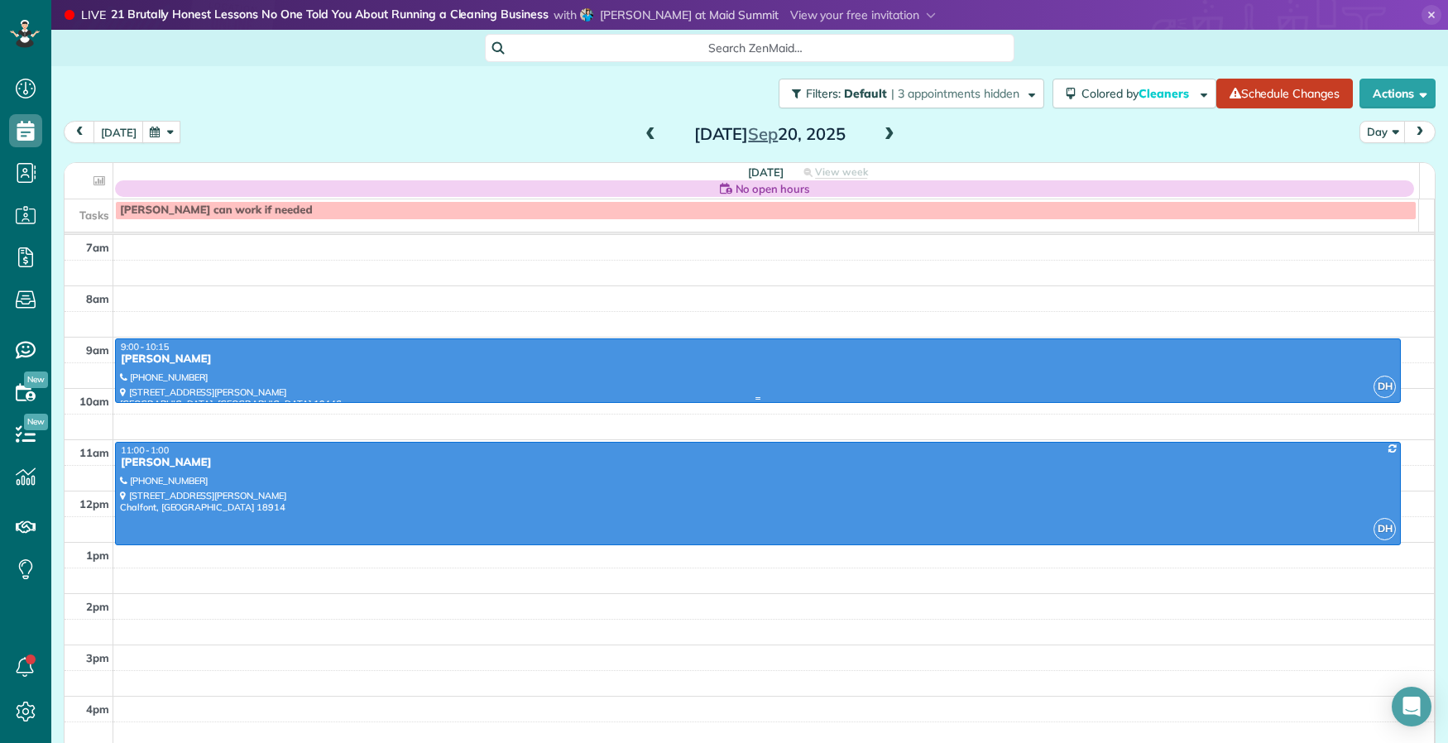
click at [126, 363] on div "[PERSON_NAME]" at bounding box center [758, 359] width 1276 height 14
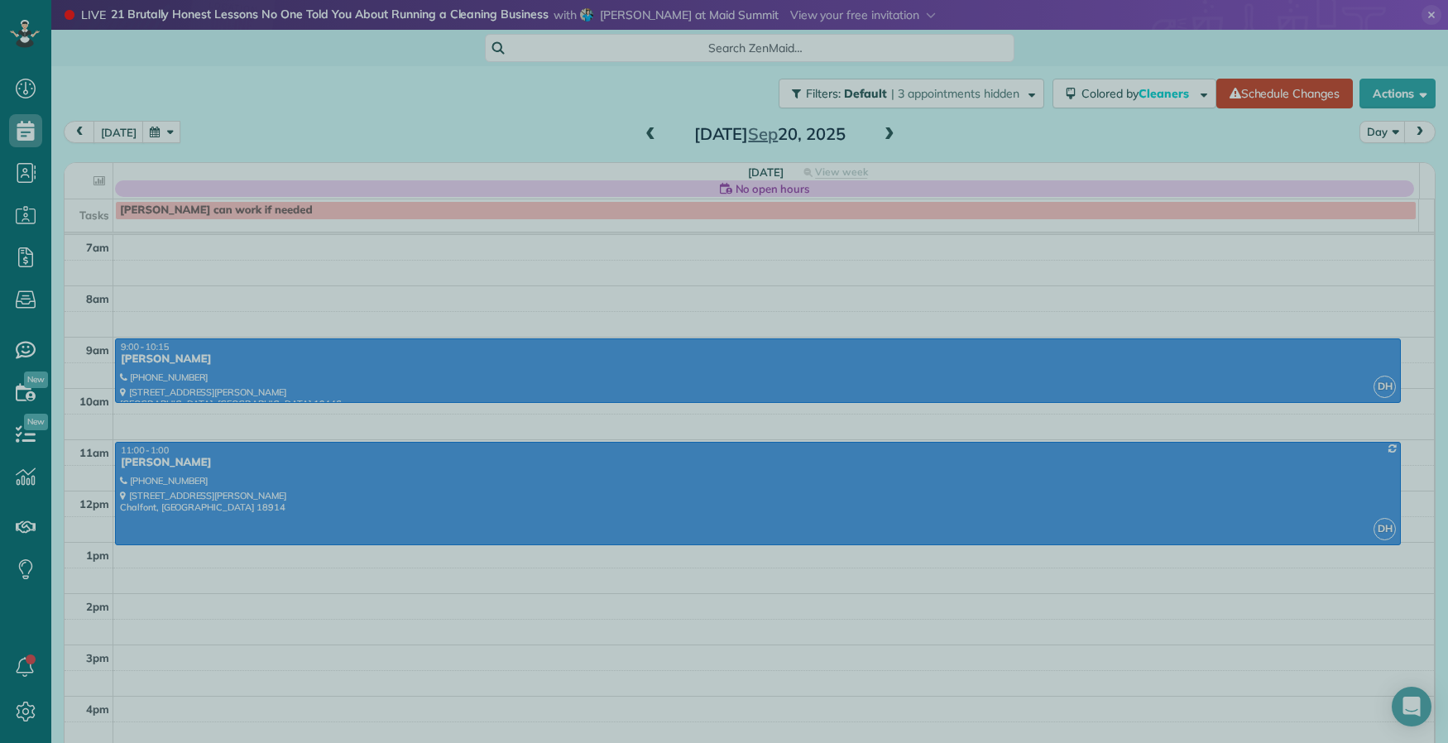
click at [147, 362] on div at bounding box center [724, 371] width 1448 height 743
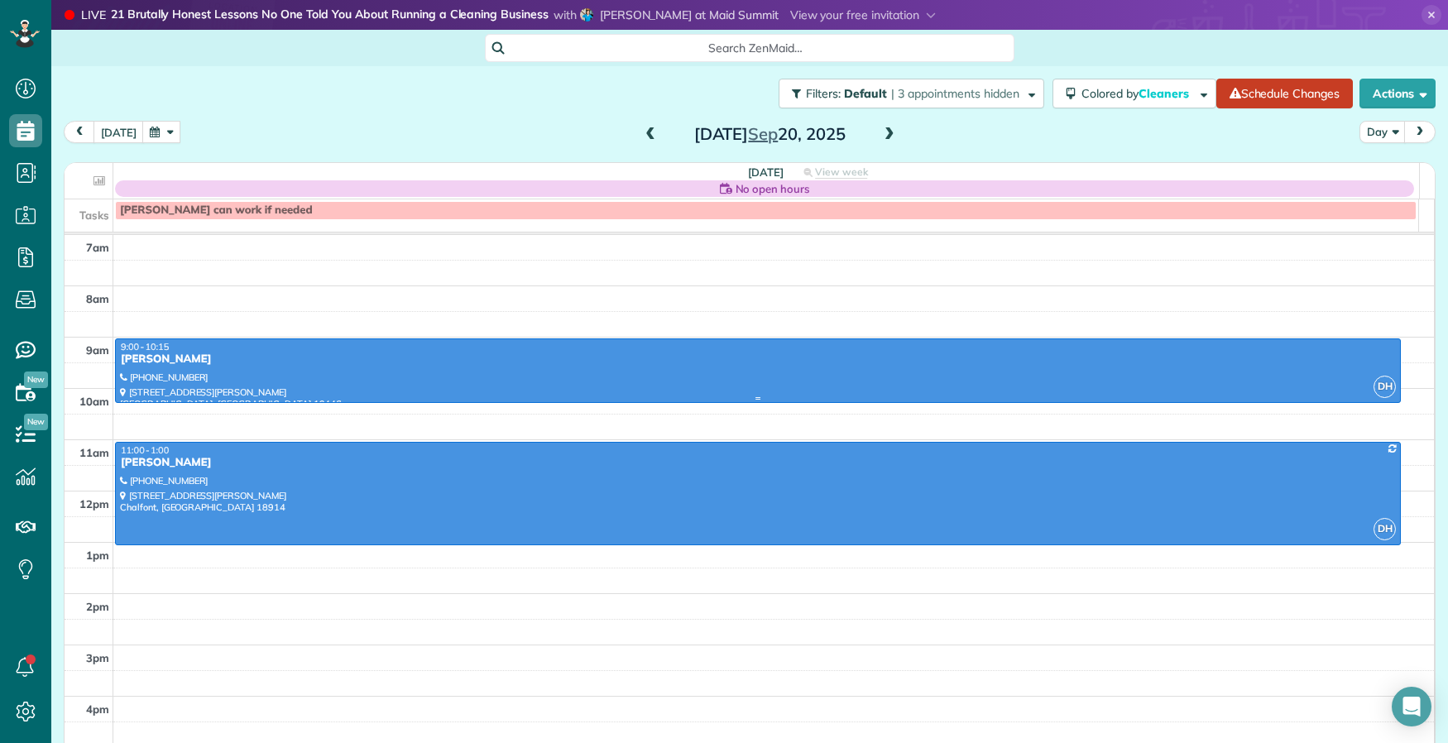
click at [170, 357] on div "[PERSON_NAME]" at bounding box center [758, 359] width 1276 height 14
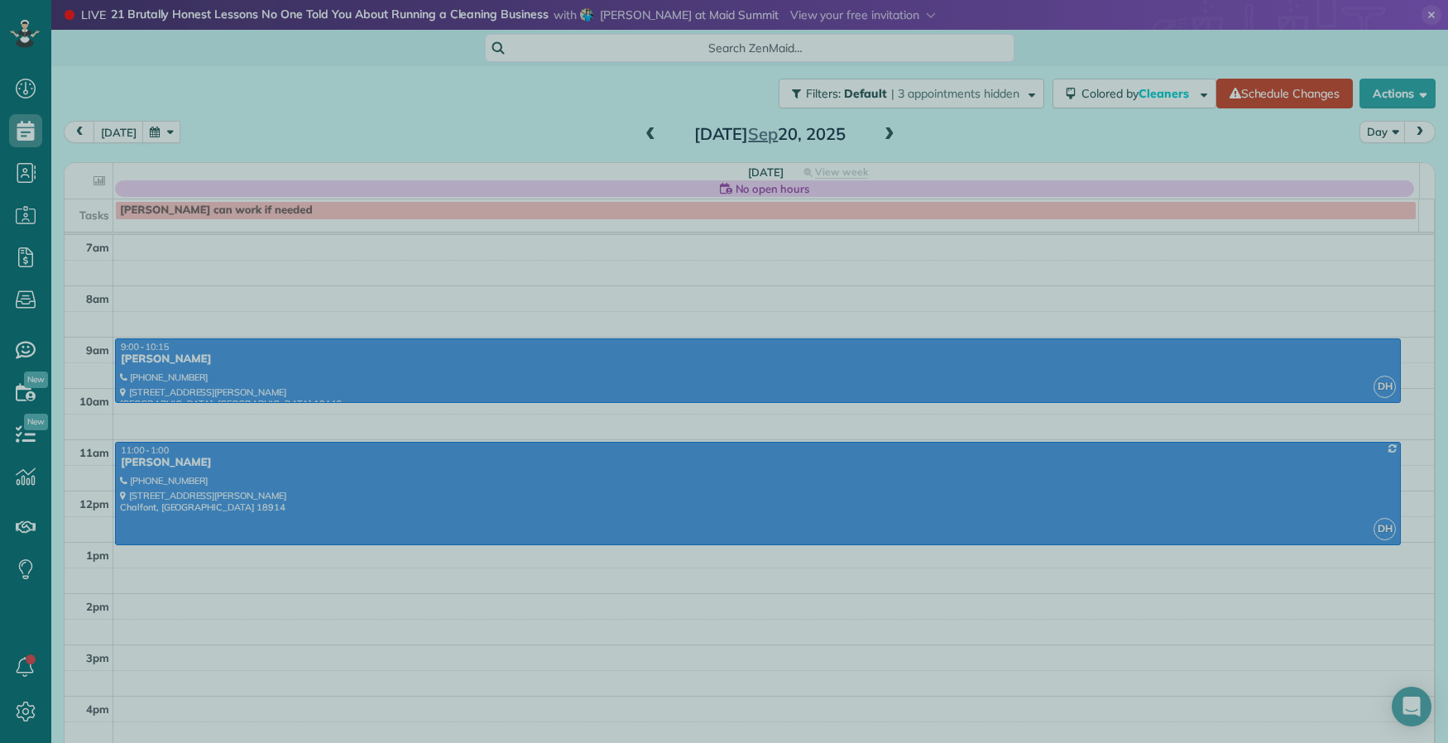
click at [310, 344] on div at bounding box center [724, 371] width 1448 height 743
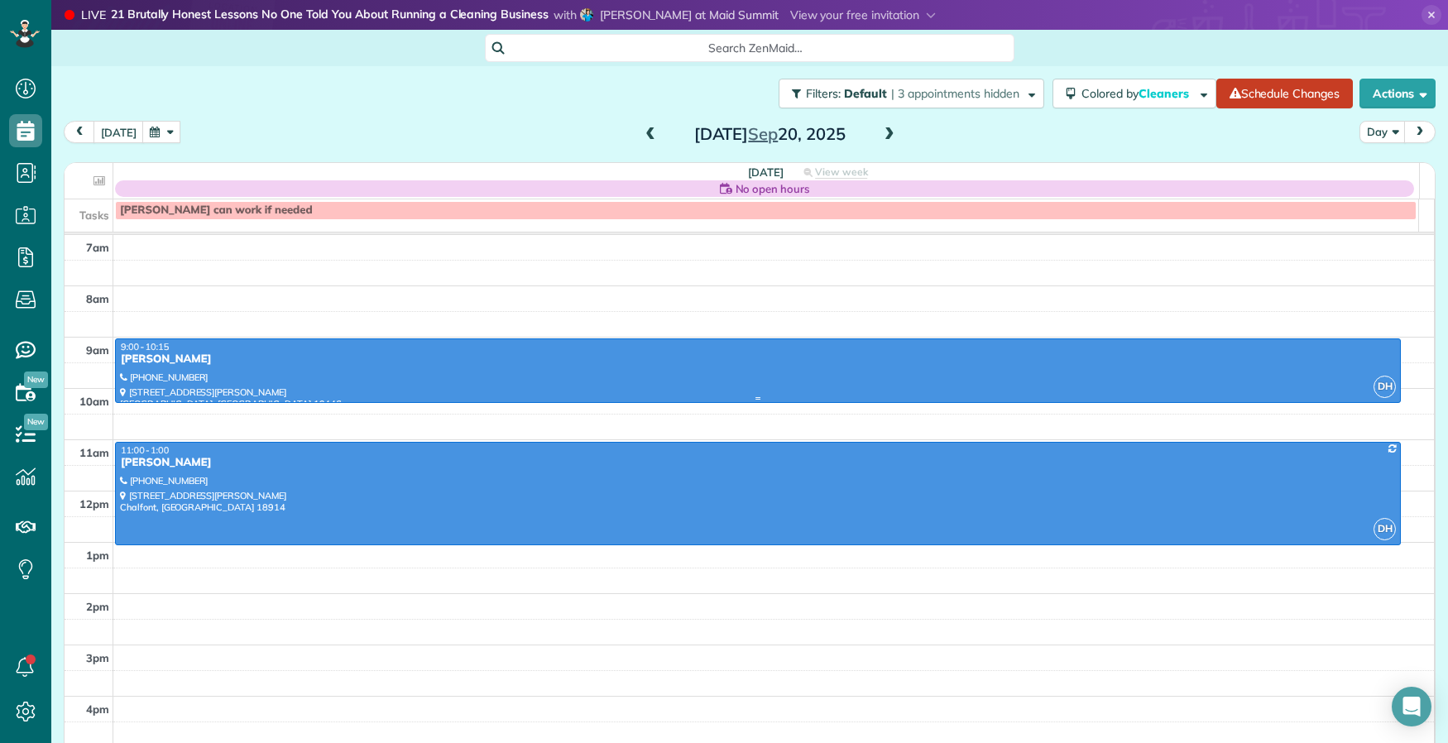
click at [152, 350] on span "9:00 - 10:15" at bounding box center [145, 347] width 48 height 12
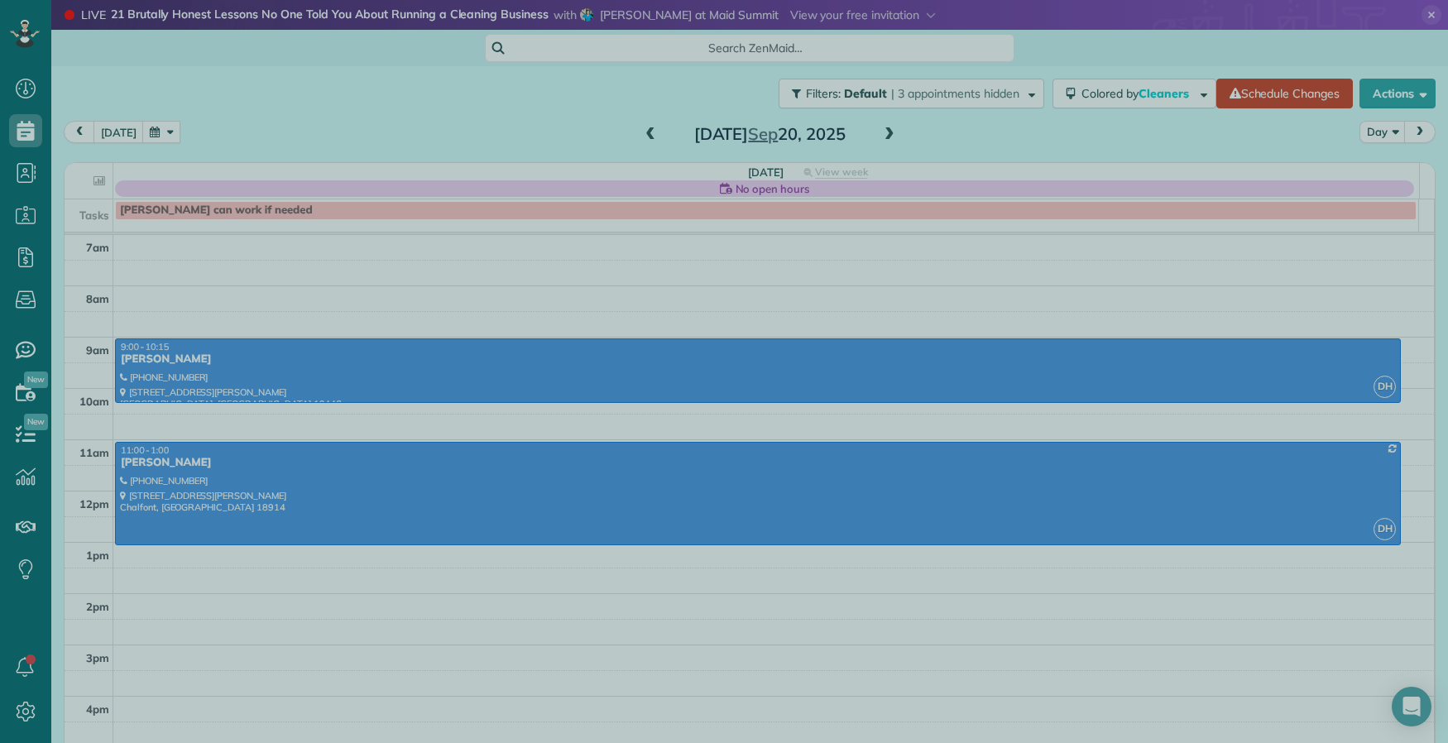
click at [148, 357] on div at bounding box center [724, 371] width 1448 height 743
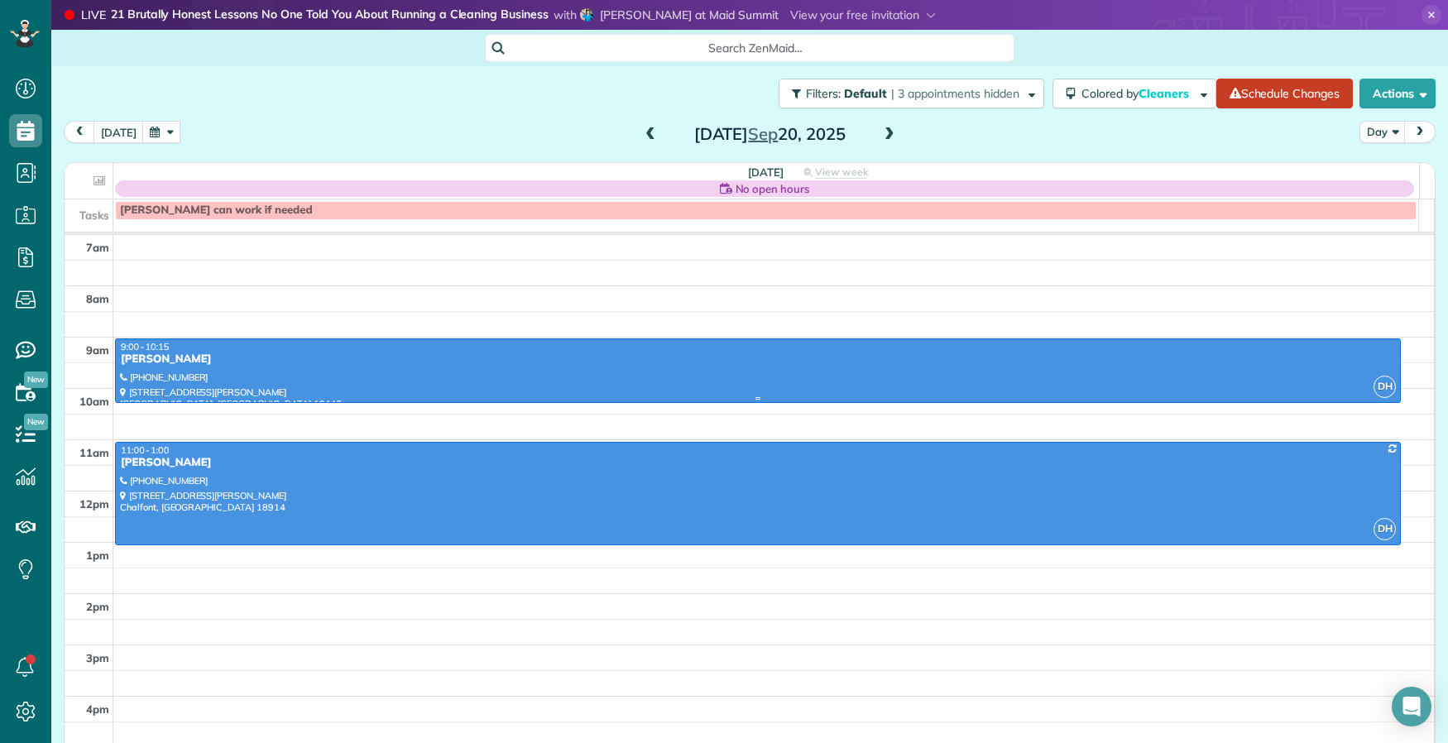
click at [147, 357] on div "[PERSON_NAME]" at bounding box center [758, 359] width 1276 height 14
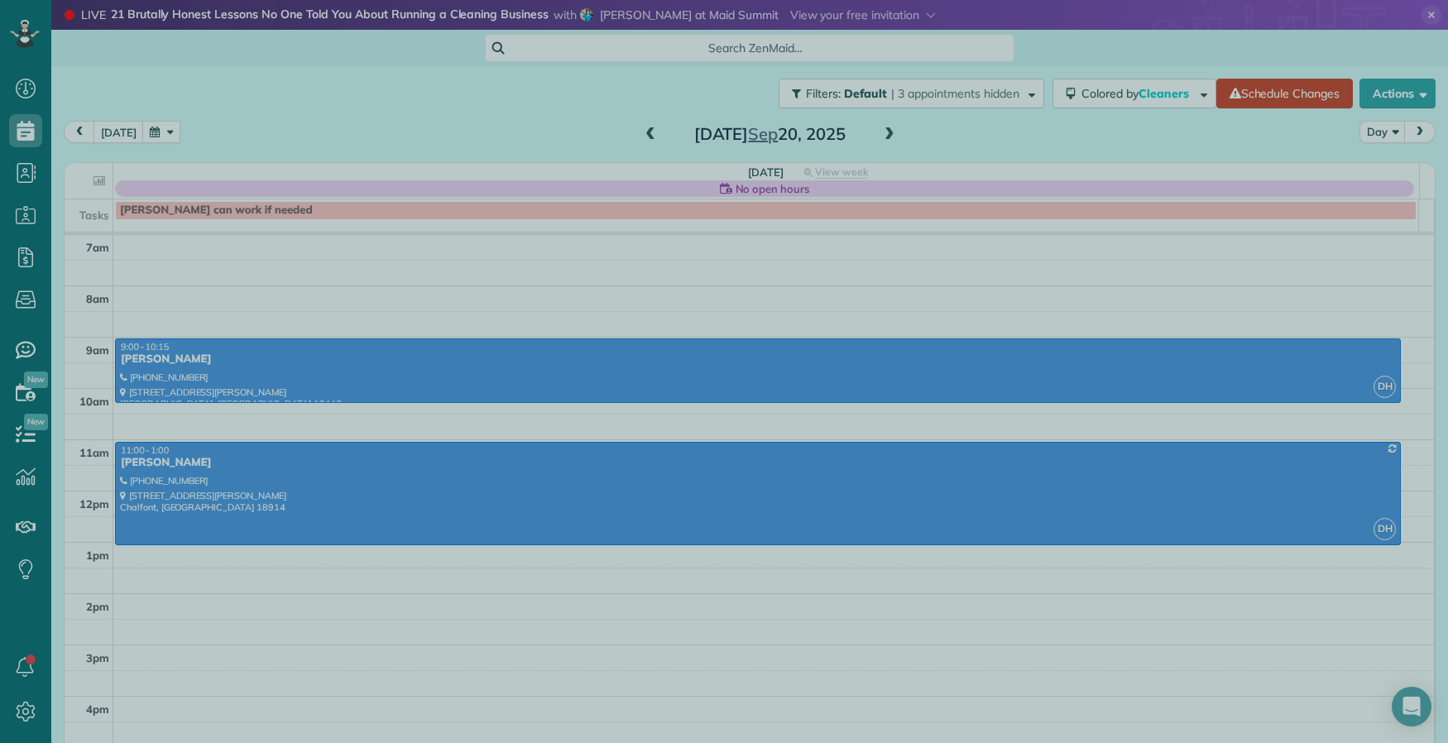
click at [147, 357] on div at bounding box center [724, 371] width 1448 height 743
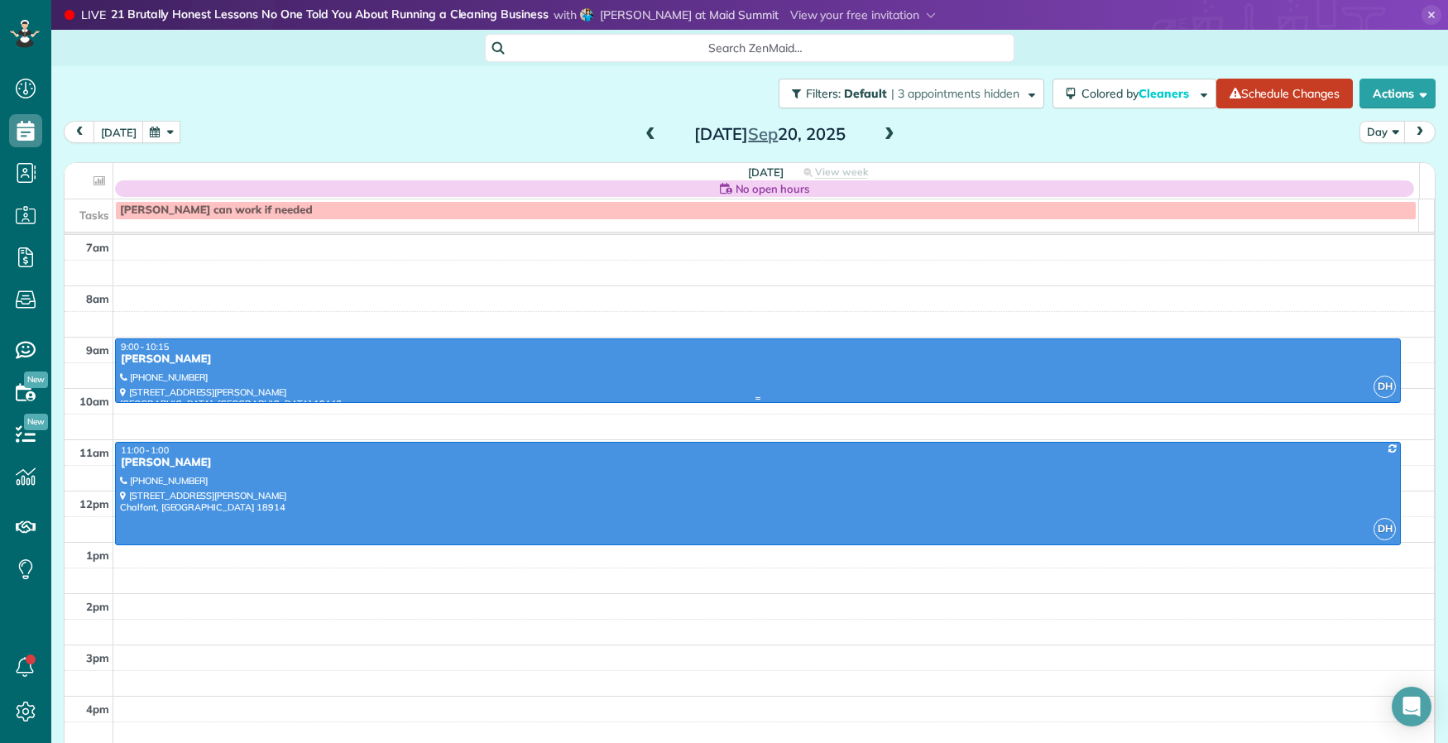
click at [146, 359] on div "[PERSON_NAME]" at bounding box center [758, 359] width 1276 height 14
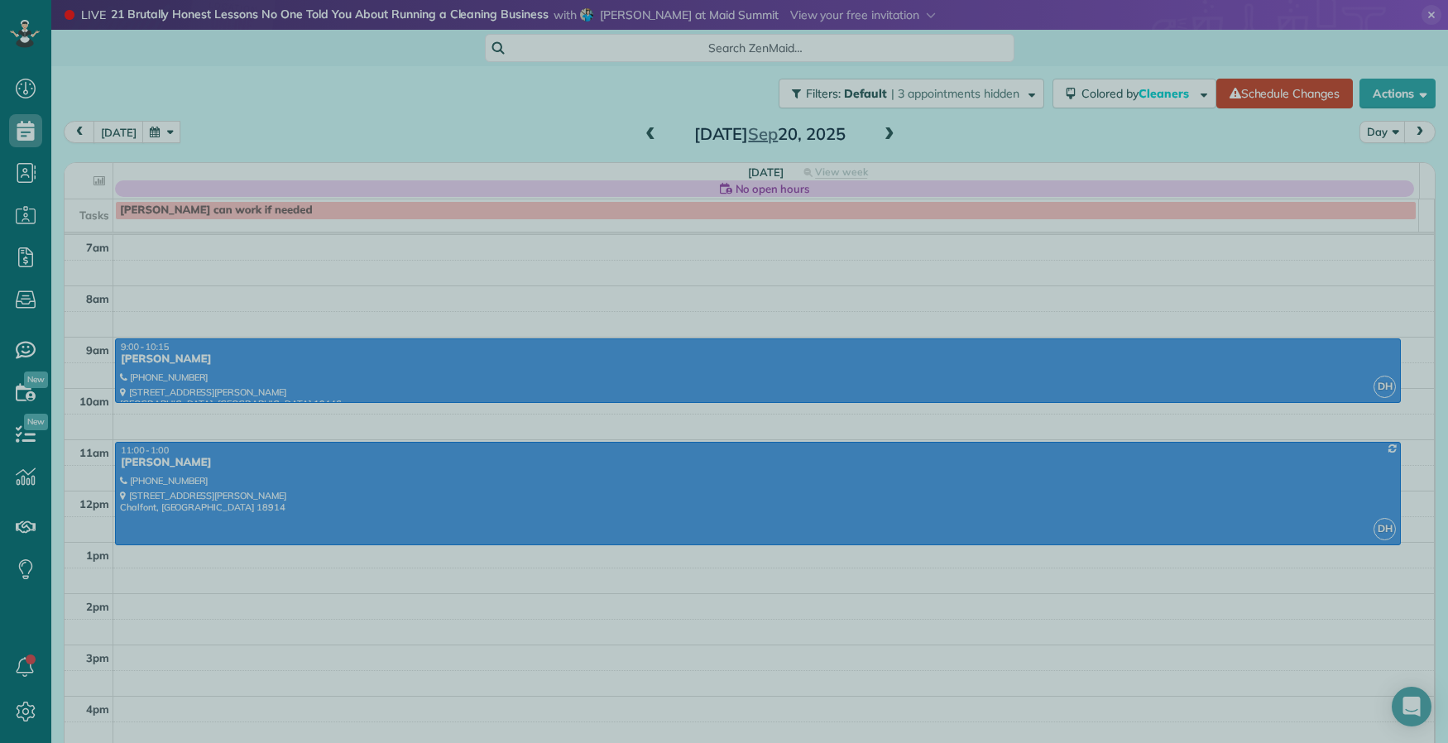
click at [146, 359] on div at bounding box center [724, 371] width 1448 height 743
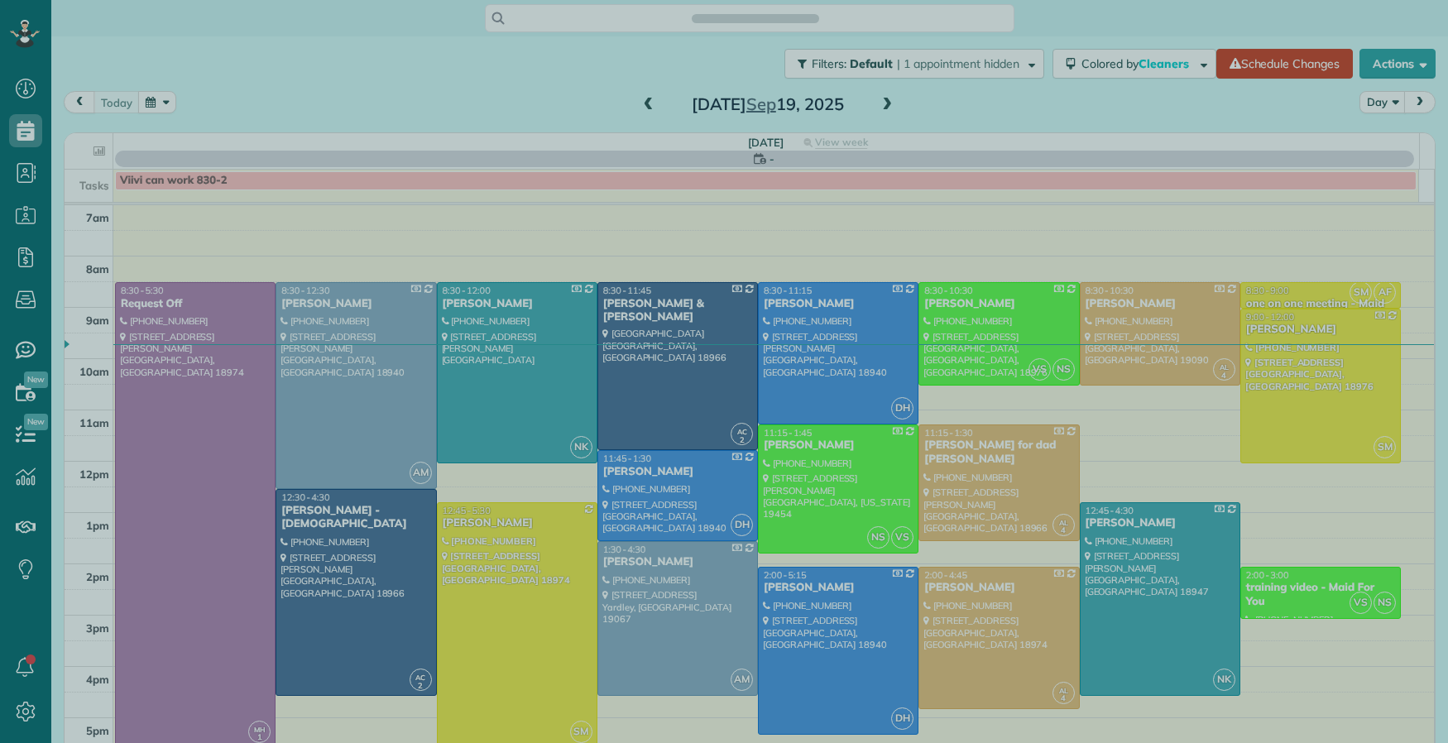
scroll to position [7, 7]
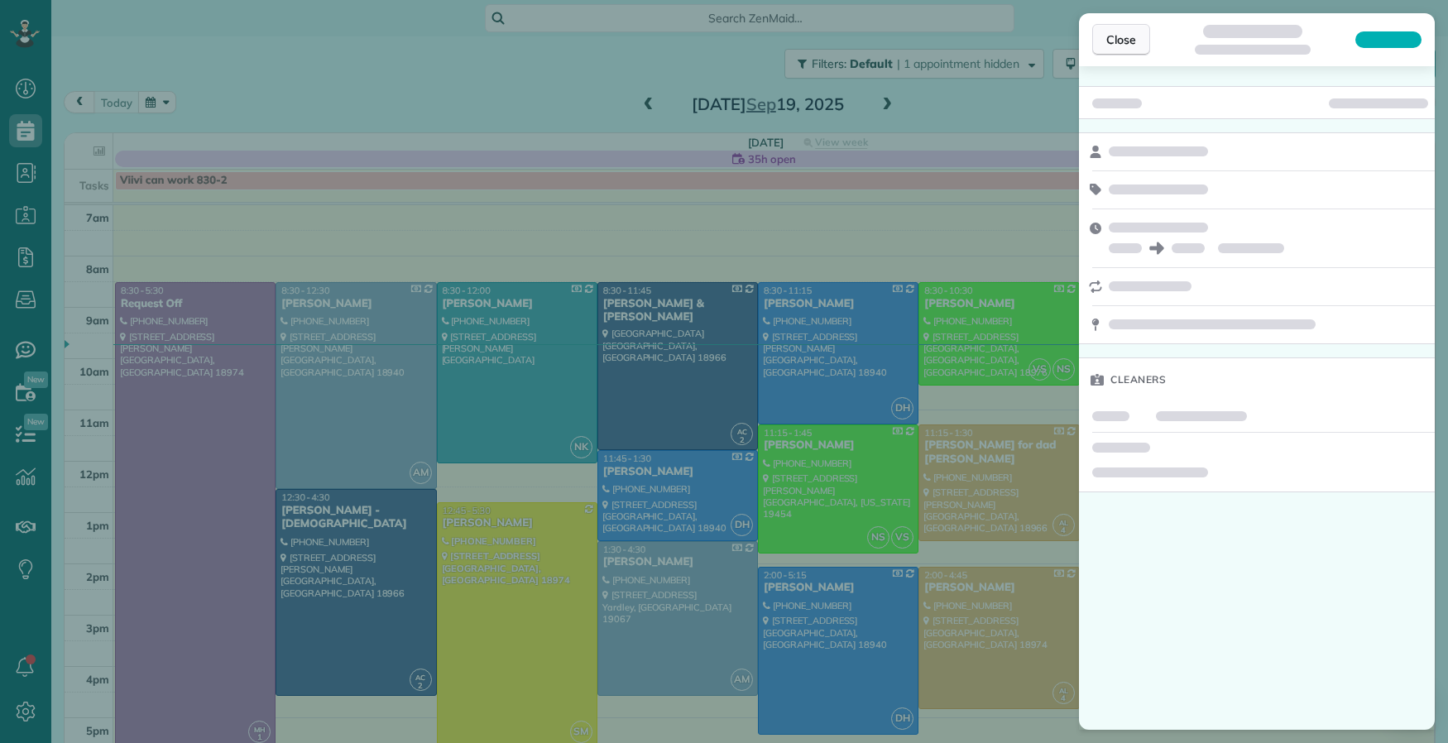
click at [1124, 50] on button "Close" at bounding box center [1121, 39] width 58 height 31
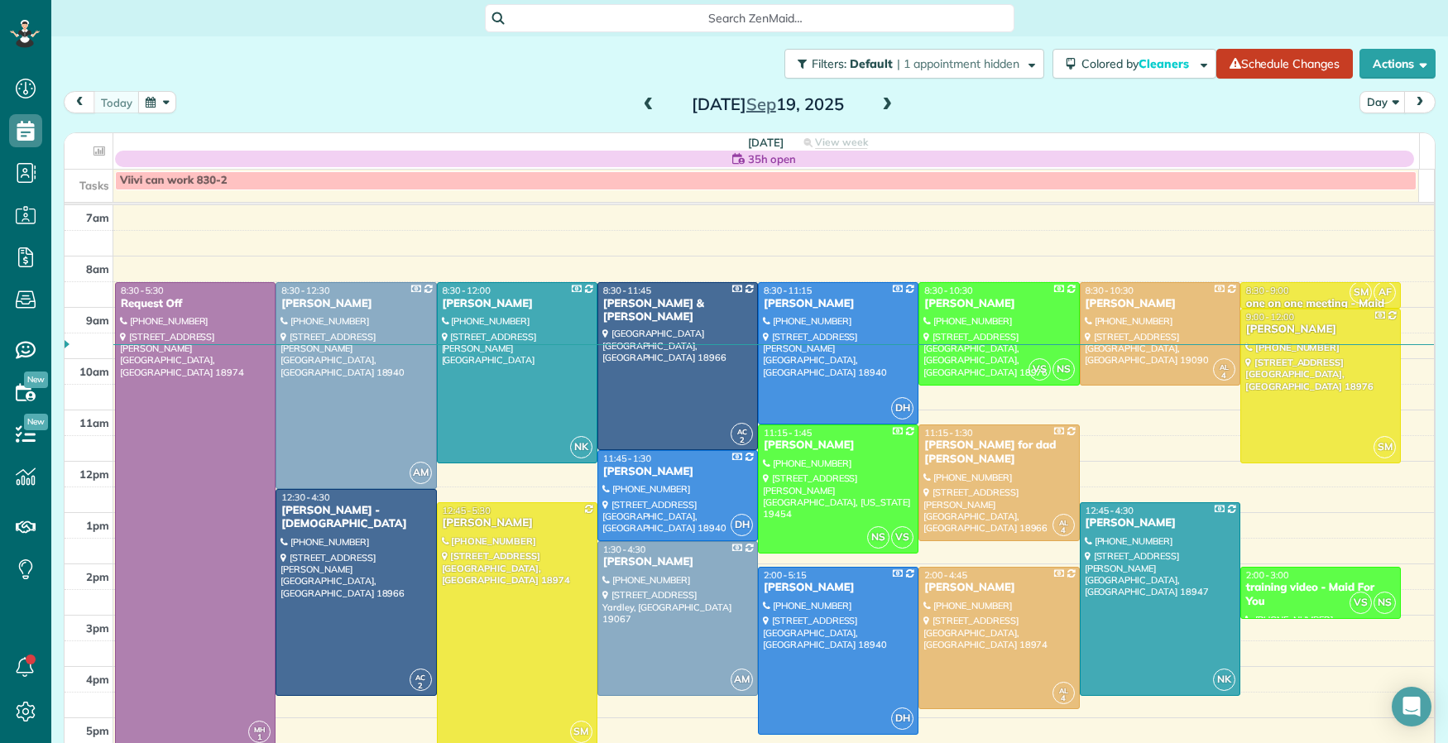
click at [884, 107] on span at bounding box center [887, 105] width 18 height 15
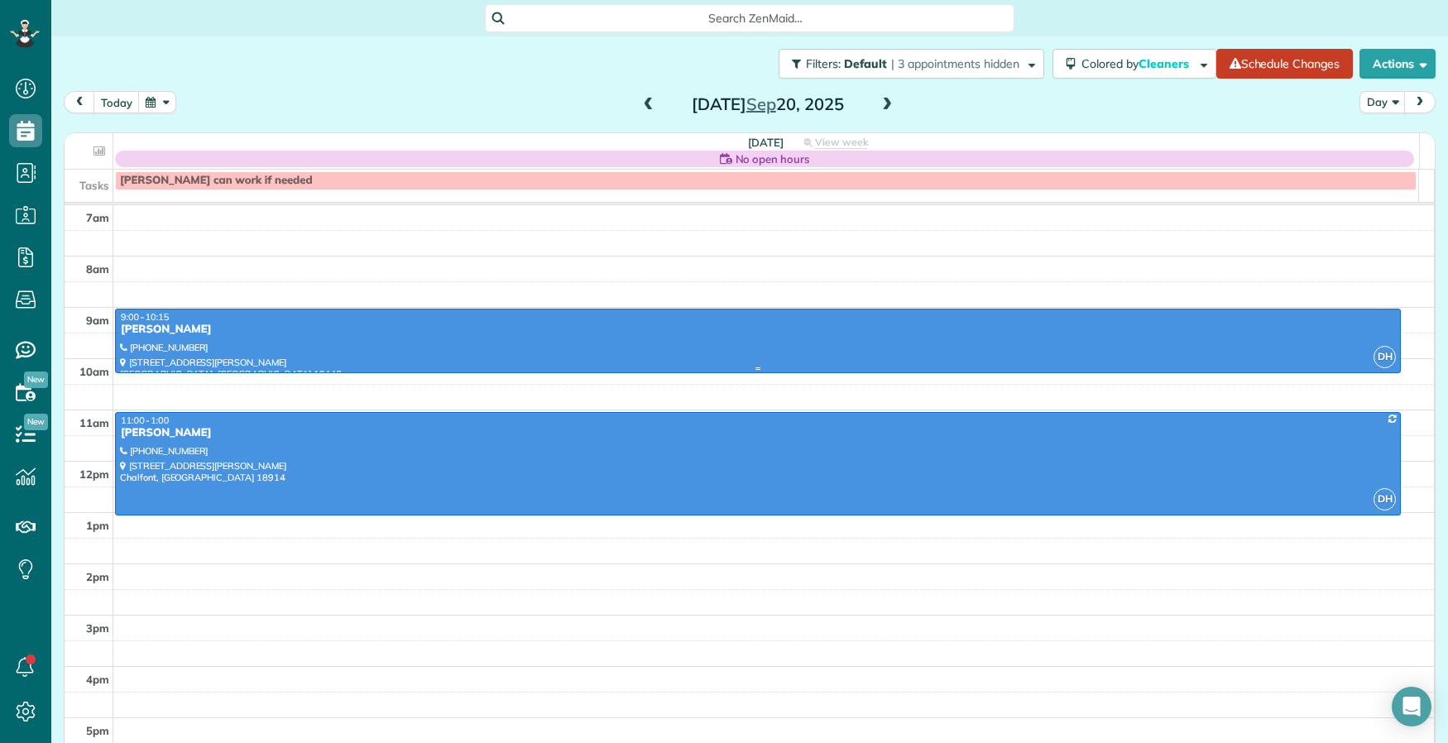
click at [160, 329] on div "[PERSON_NAME]" at bounding box center [758, 330] width 1276 height 14
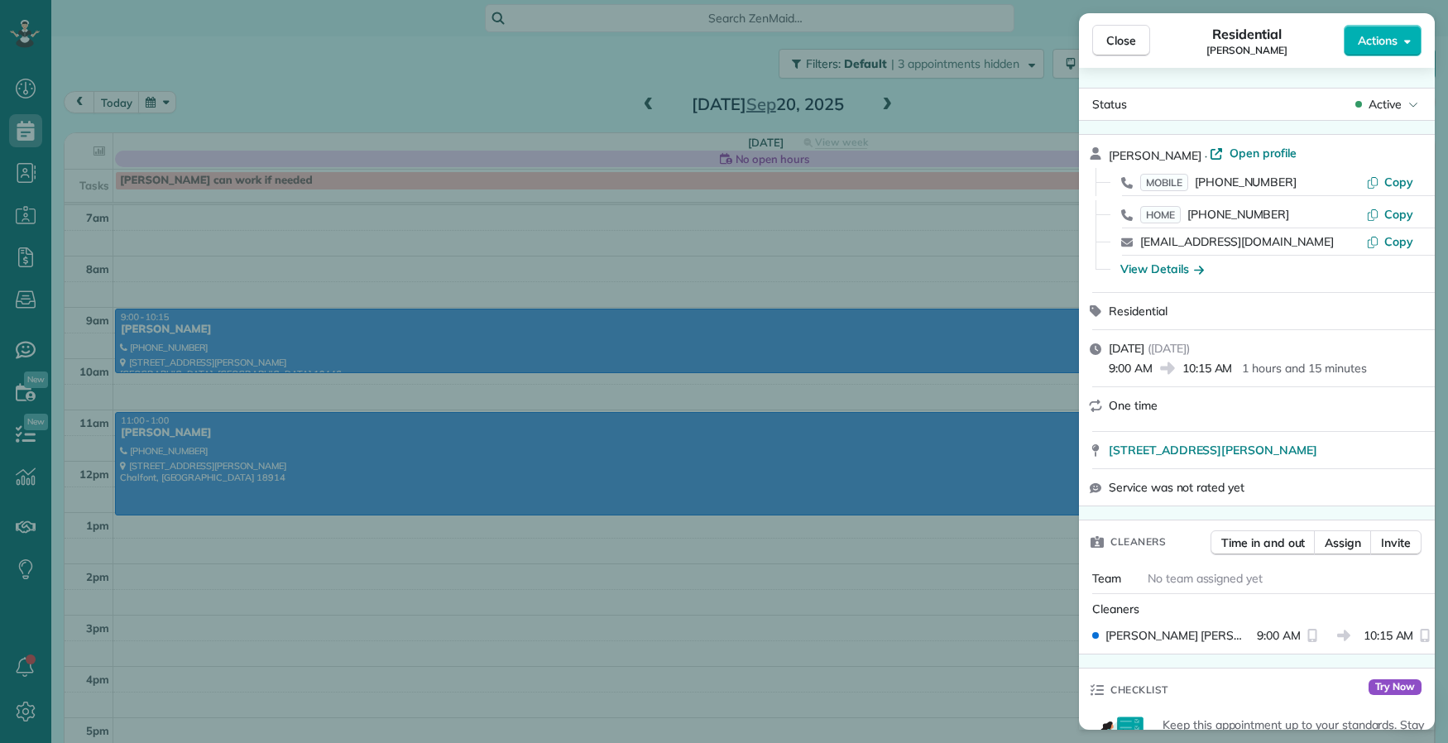
click at [1383, 46] on span "Actions" at bounding box center [1378, 40] width 40 height 17
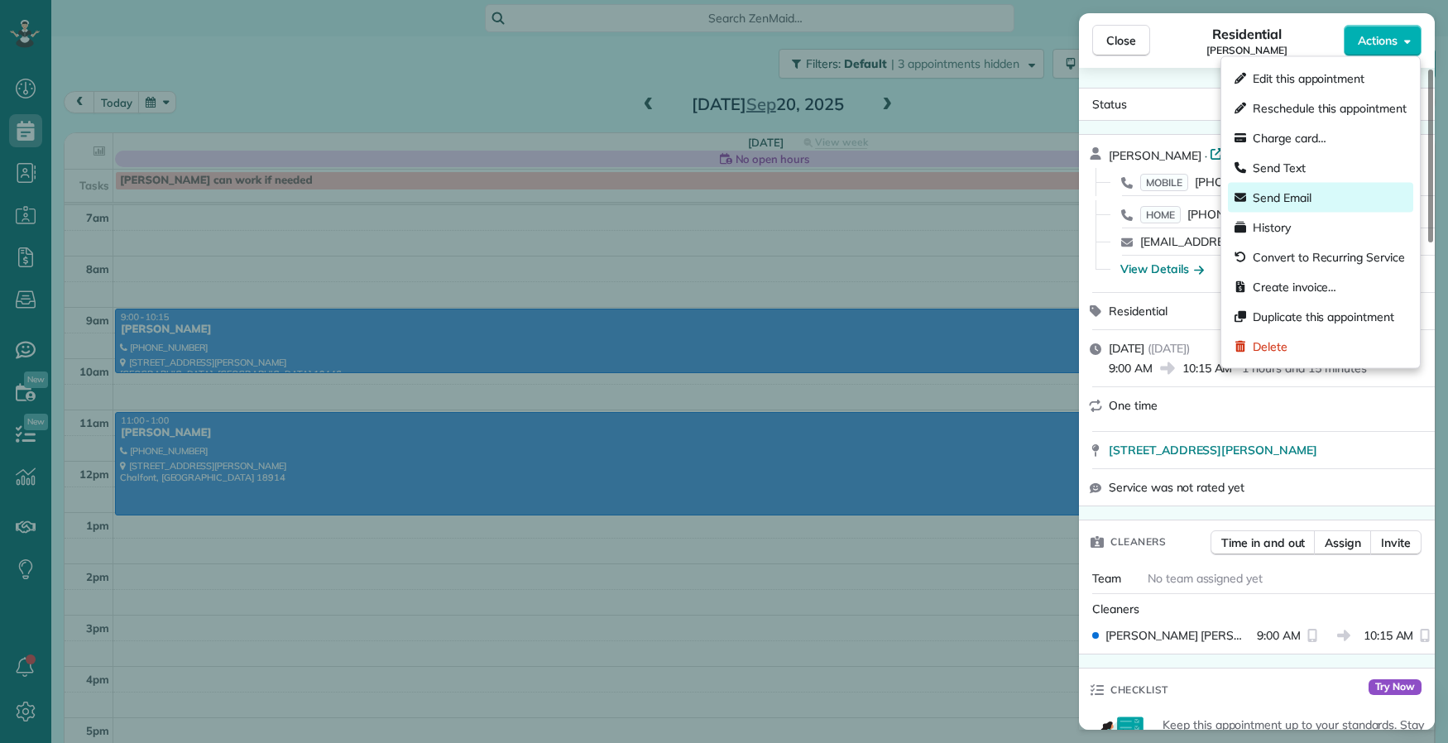
click at [1373, 201] on div "Send Email" at bounding box center [1320, 198] width 185 height 30
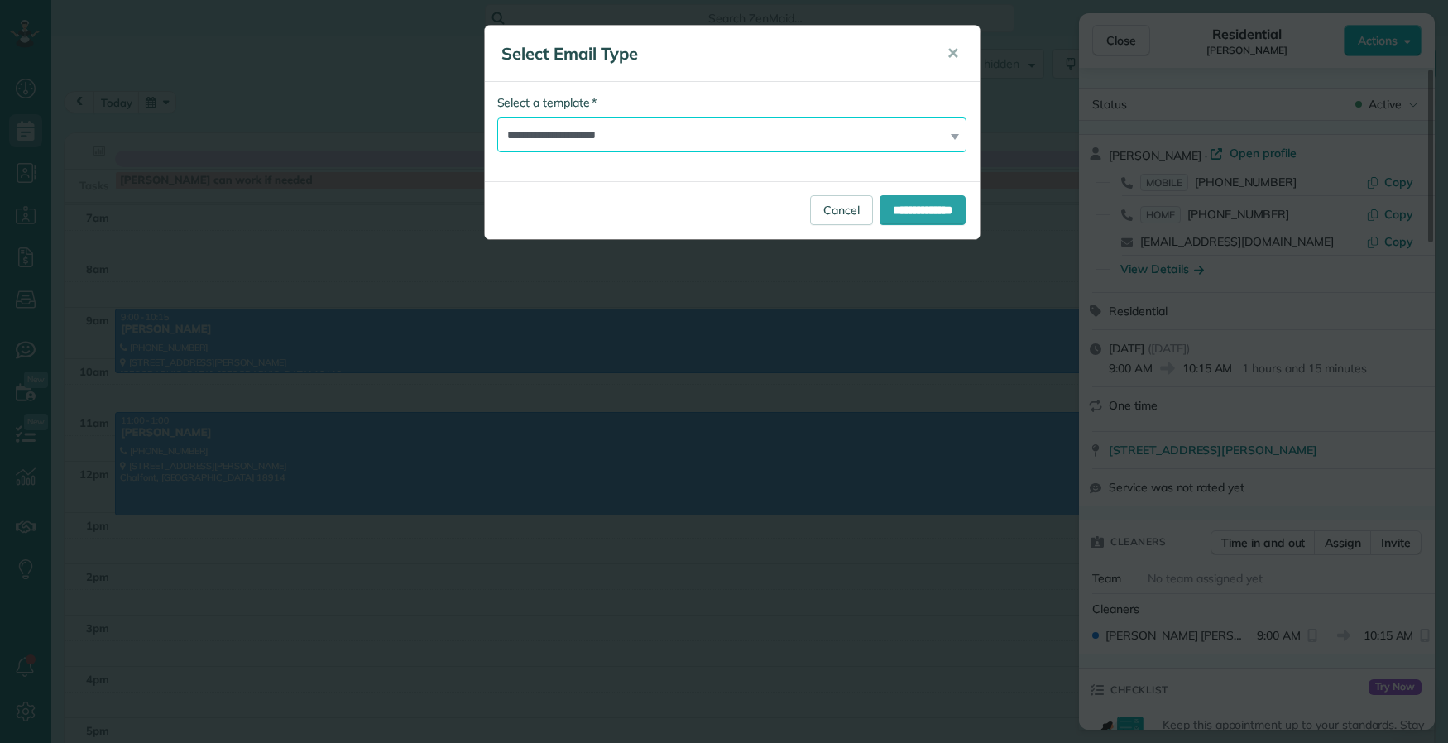
click at [553, 140] on select "**********" at bounding box center [732, 134] width 470 height 35
select select "*****"
click at [497, 117] on select "**********" at bounding box center [732, 134] width 470 height 35
click at [927, 210] on input "**********" at bounding box center [922, 210] width 86 height 30
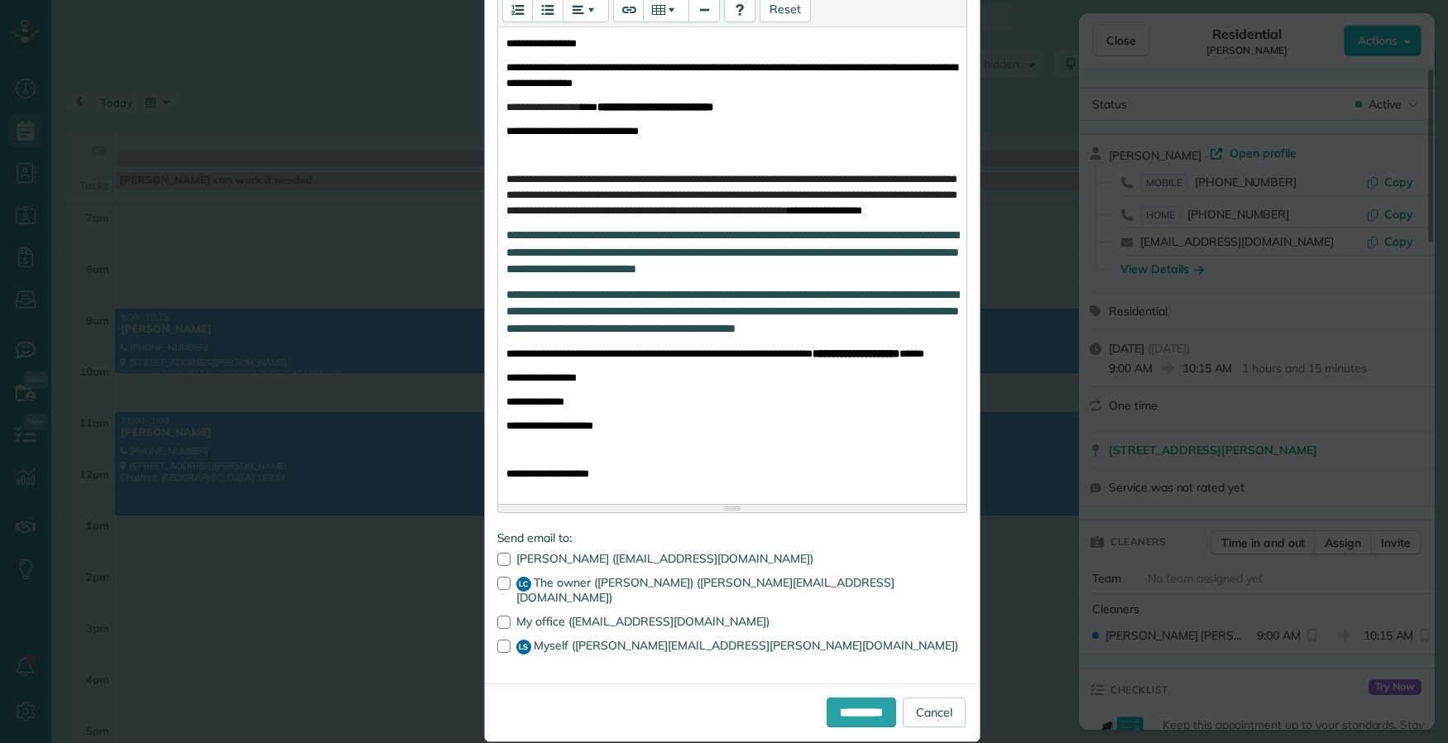
scroll to position [382, 0]
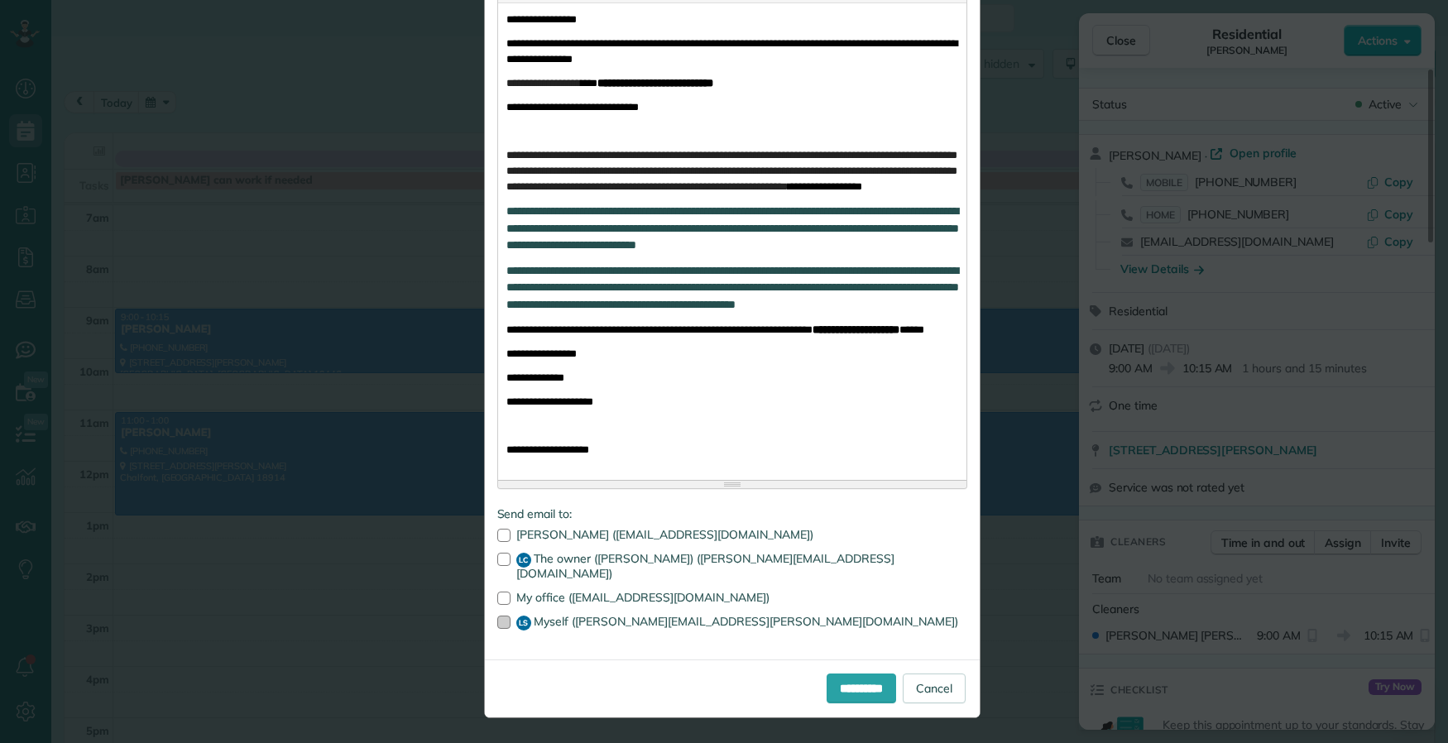
drag, startPoint x: 491, startPoint y: 592, endPoint x: 497, endPoint y: 625, distance: 32.9
click at [497, 595] on div at bounding box center [503, 598] width 13 height 13
click at [497, 625] on div at bounding box center [503, 622] width 13 height 13
click at [841, 684] on input "**********" at bounding box center [861, 688] width 69 height 30
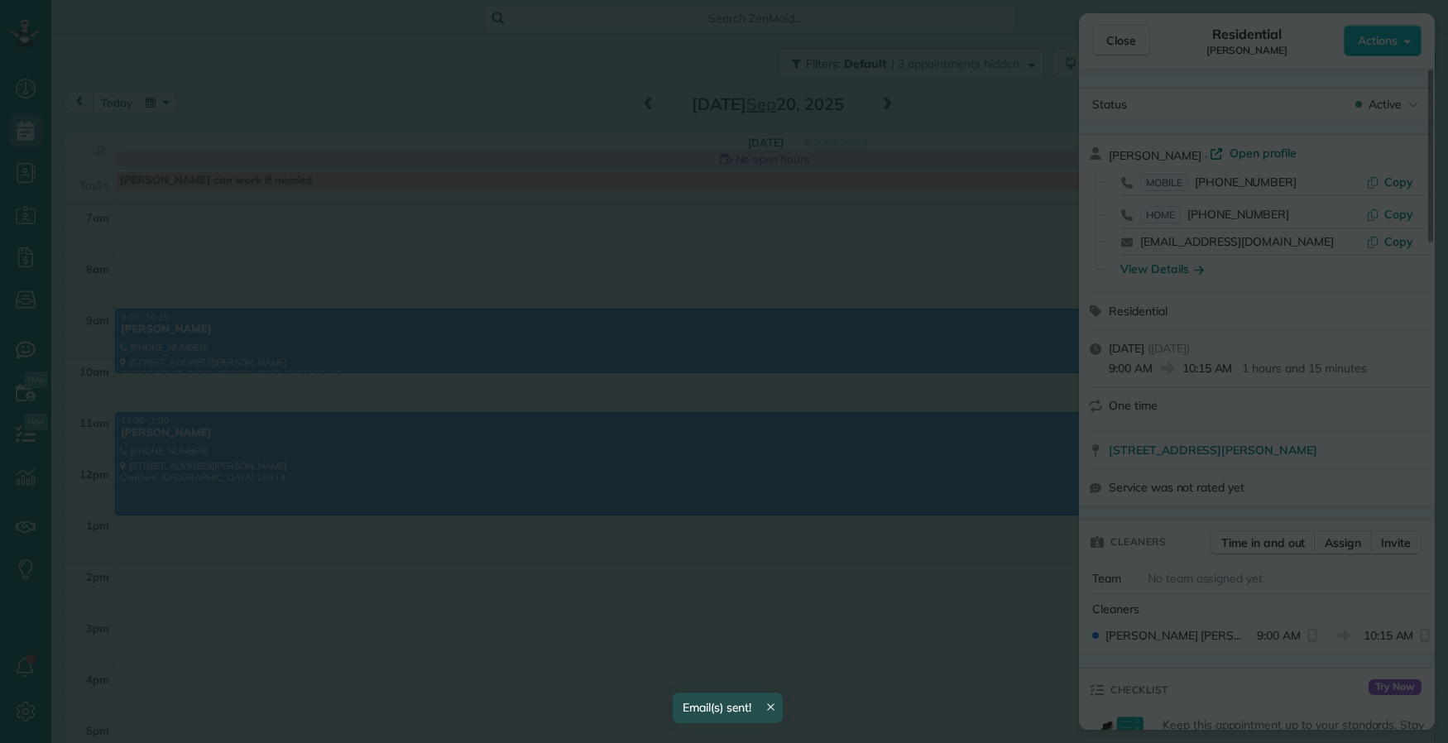
scroll to position [0, 0]
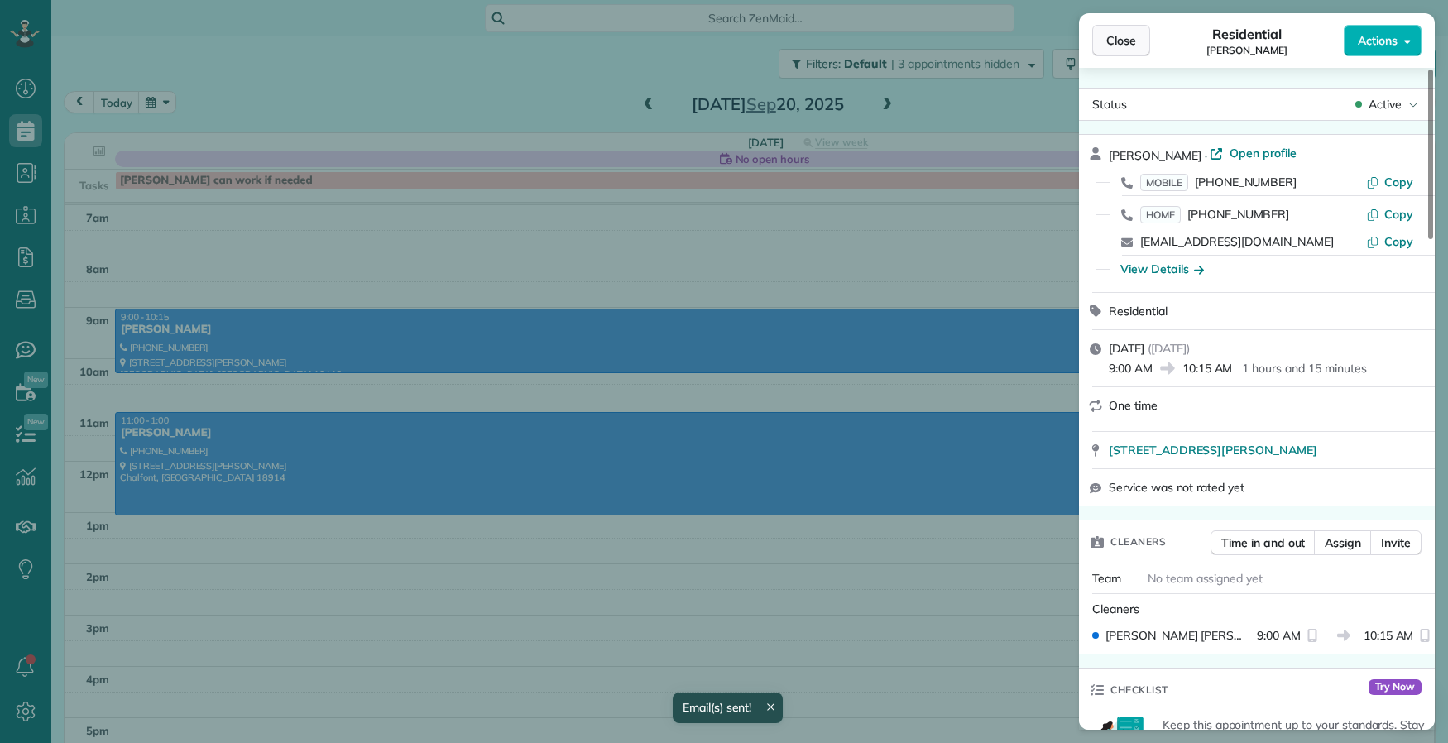
click at [1124, 51] on button "Close" at bounding box center [1121, 40] width 58 height 31
